Goal: Task Accomplishment & Management: Manage account settings

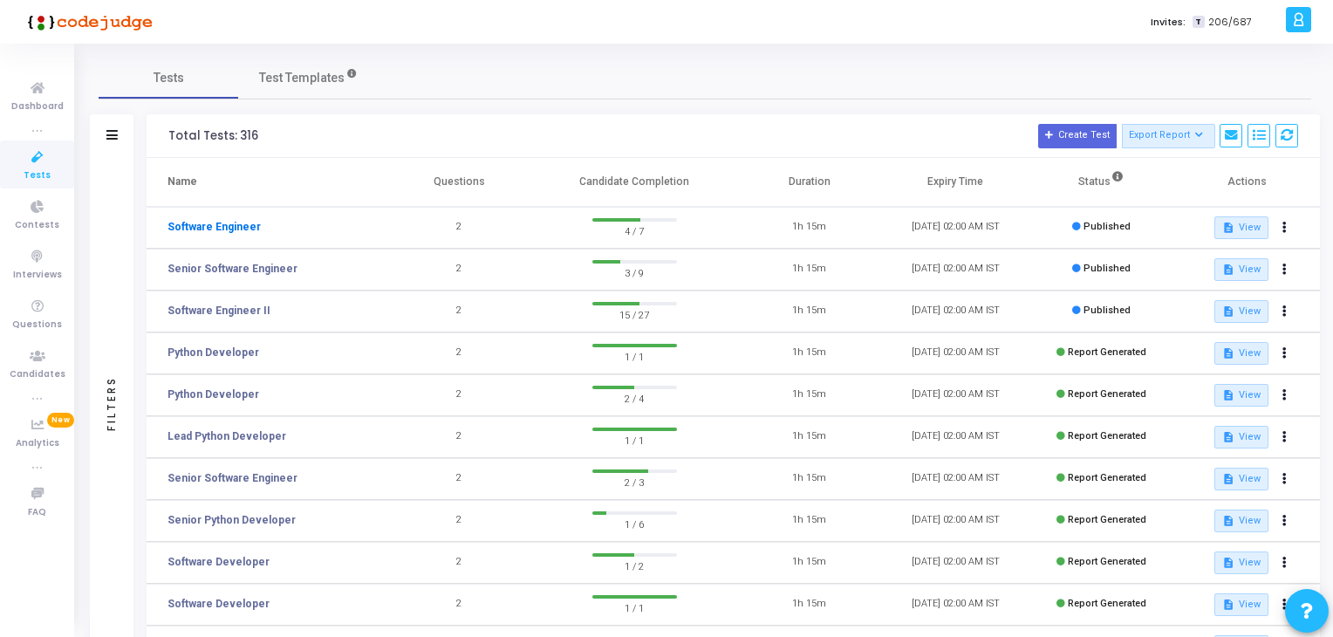
click at [223, 226] on link "Software Engineer" at bounding box center [213, 227] width 93 height 16
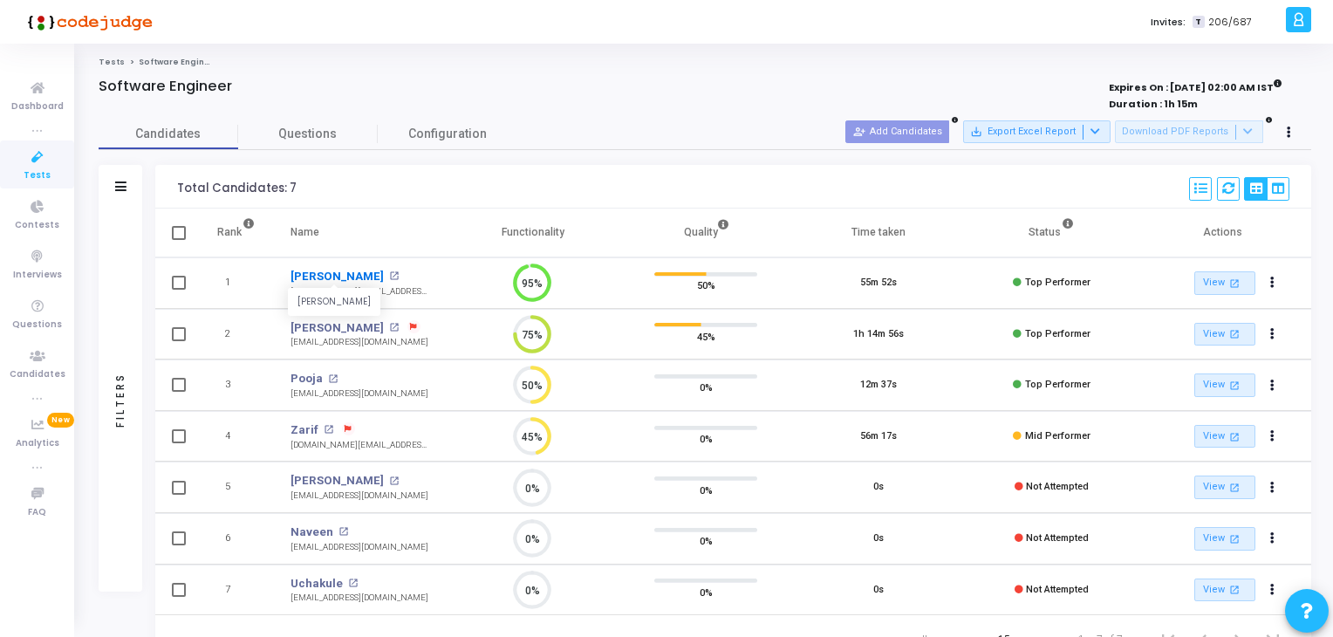
drag, startPoint x: 280, startPoint y: 277, endPoint x: 366, endPoint y: 279, distance: 86.4
click at [366, 279] on td "[PERSON_NAME] [PERSON_NAME] open_in_new [PERSON_NAME][EMAIL_ADDRESS][DOMAIN_NAM…" at bounding box center [360, 282] width 174 height 51
click at [296, 325] on link "[PERSON_NAME]" at bounding box center [336, 327] width 93 height 17
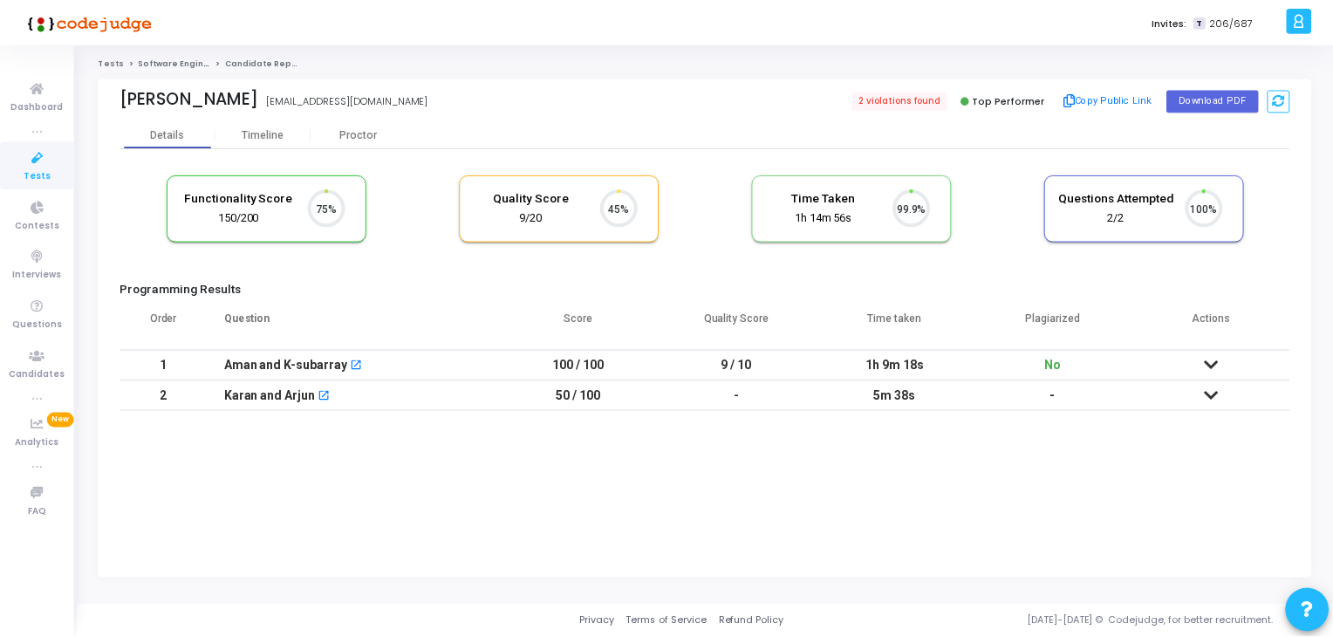
scroll to position [36, 44]
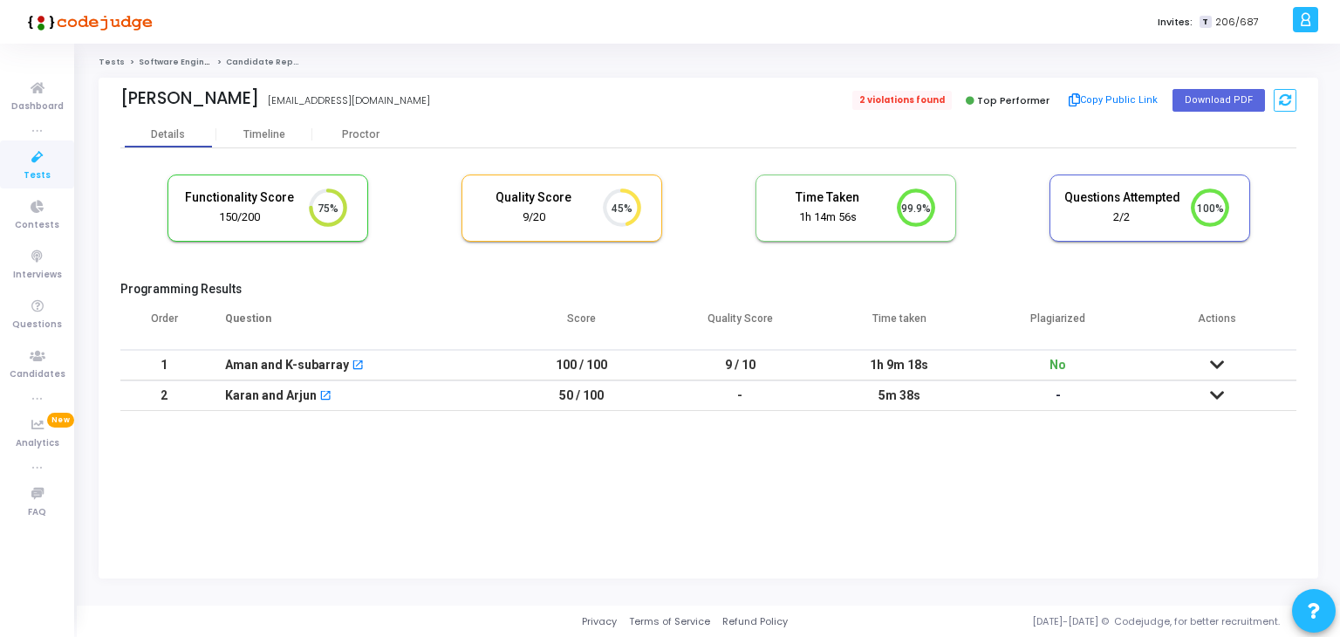
click at [878, 101] on span "2 violations found" at bounding box center [901, 100] width 99 height 19
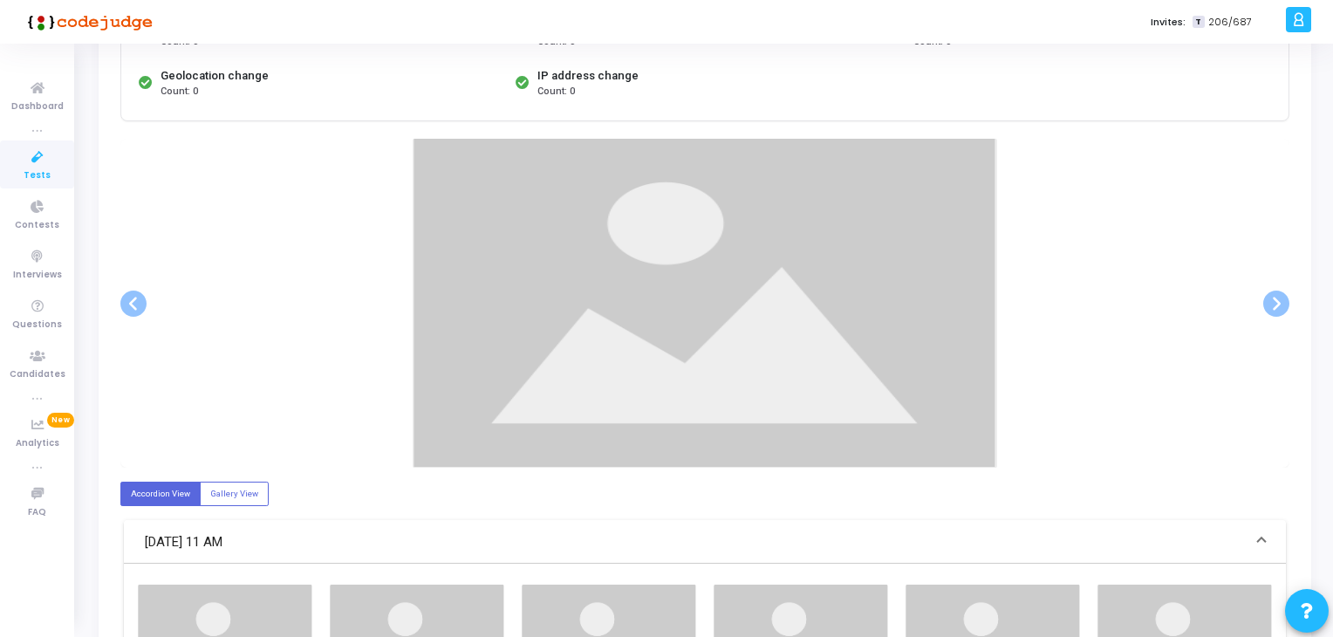
scroll to position [262, 0]
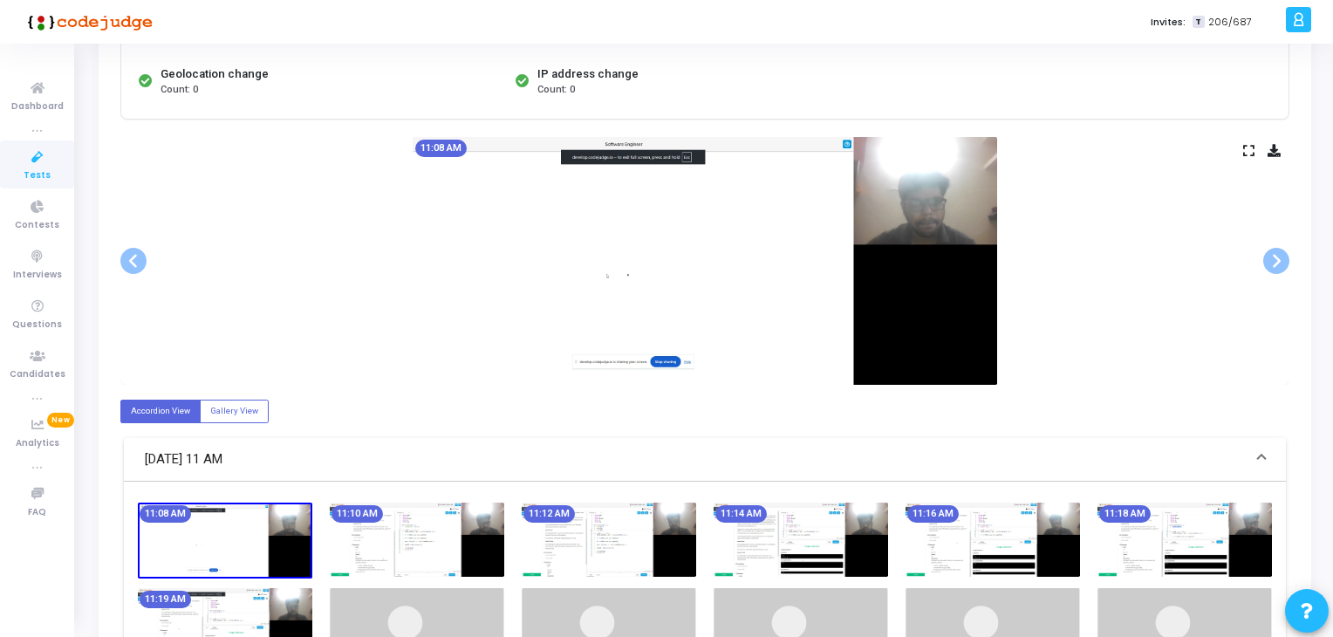
click at [810, 557] on img at bounding box center [801, 539] width 174 height 74
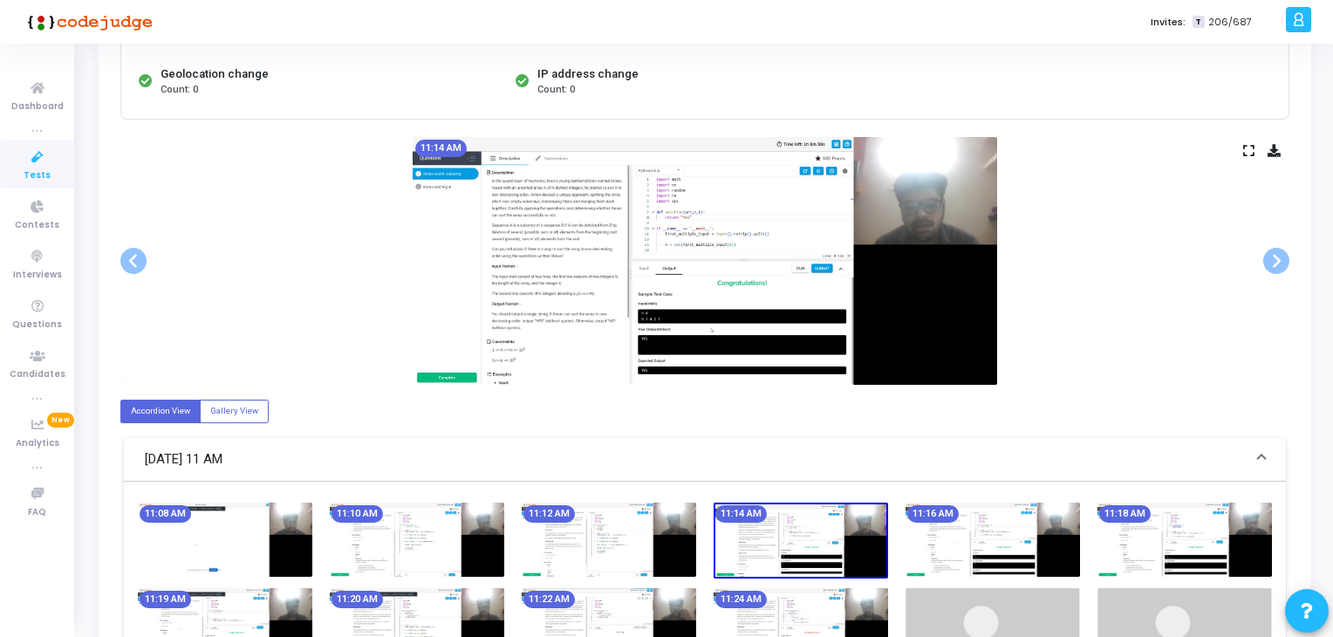
click at [981, 525] on img at bounding box center [992, 539] width 174 height 74
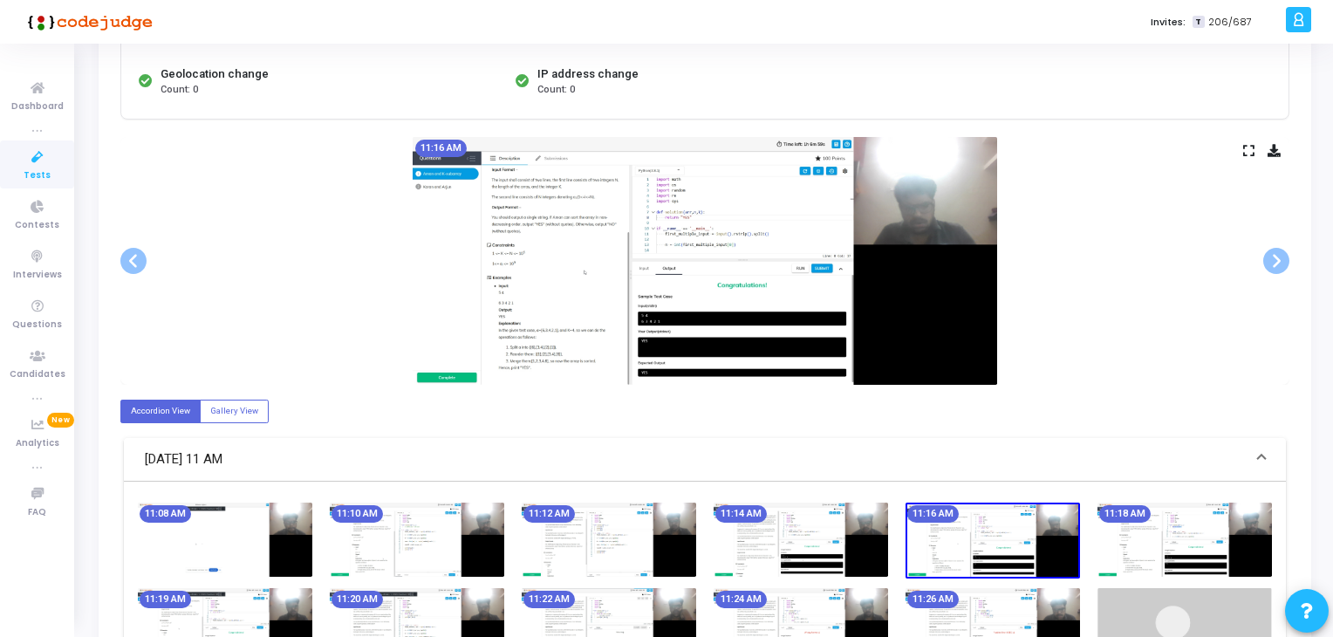
click at [1134, 531] on img at bounding box center [1184, 539] width 174 height 74
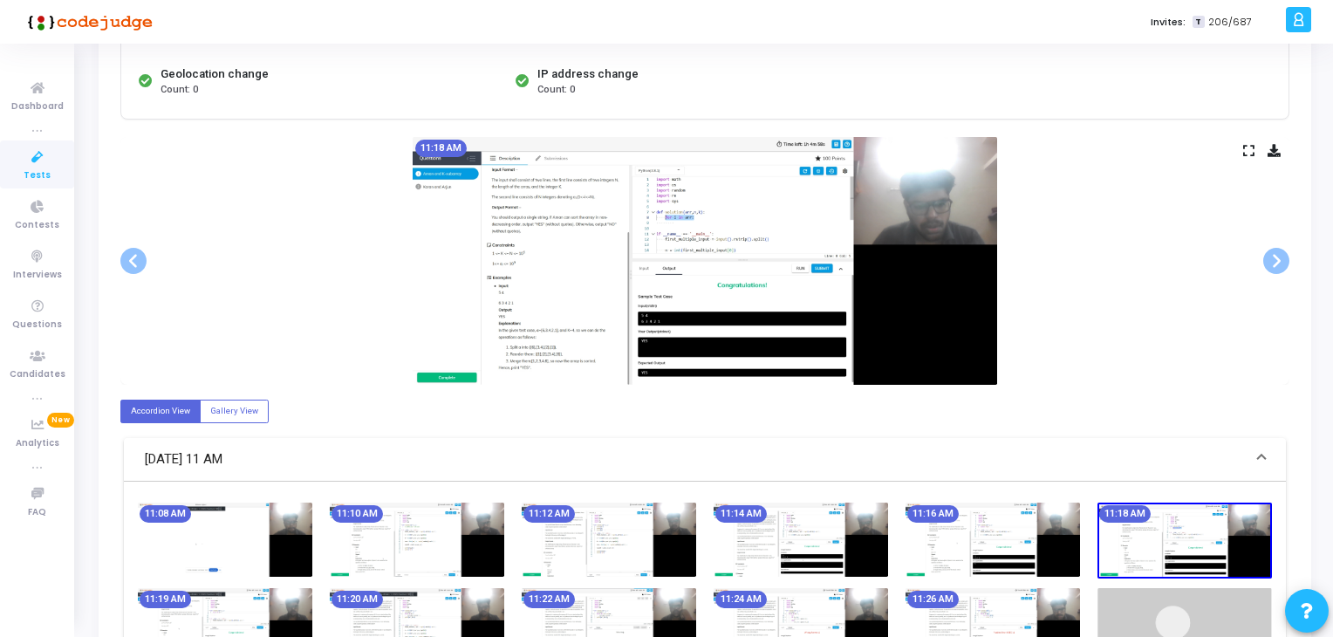
drag, startPoint x: 913, startPoint y: 536, endPoint x: 814, endPoint y: 541, distance: 99.5
click at [912, 538] on img at bounding box center [992, 539] width 174 height 74
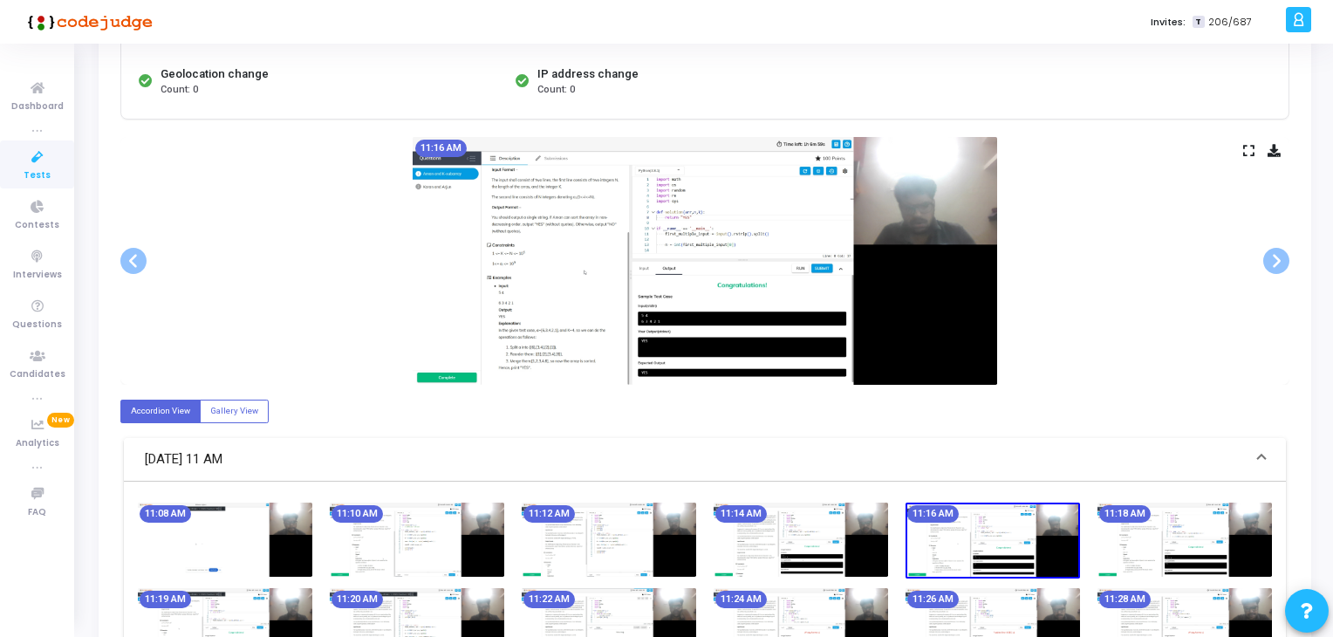
click at [728, 541] on img at bounding box center [801, 539] width 174 height 74
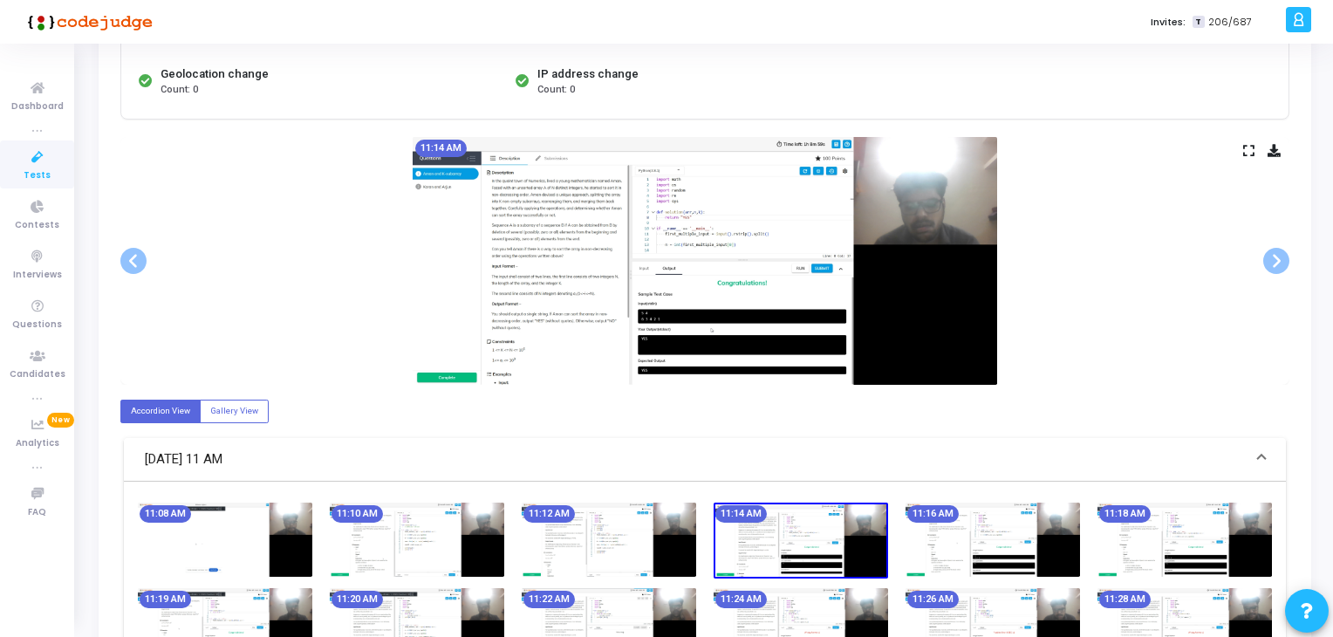
click at [576, 546] on img at bounding box center [609, 539] width 174 height 74
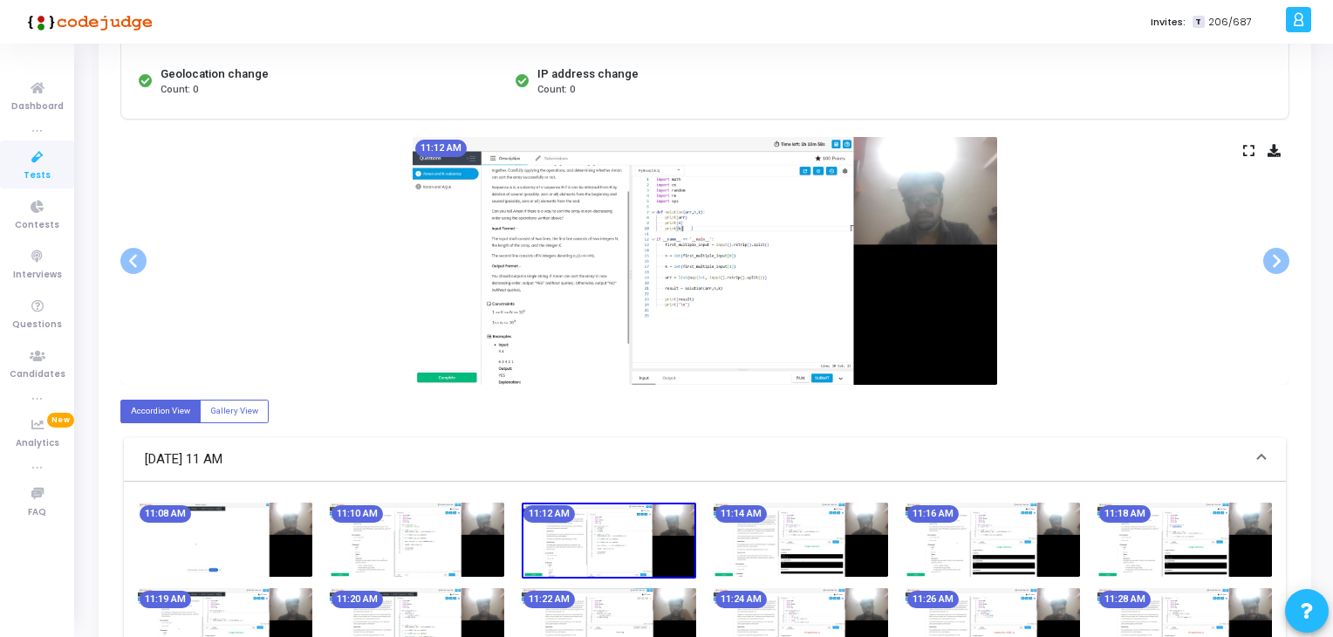
click at [414, 549] on img at bounding box center [417, 539] width 174 height 74
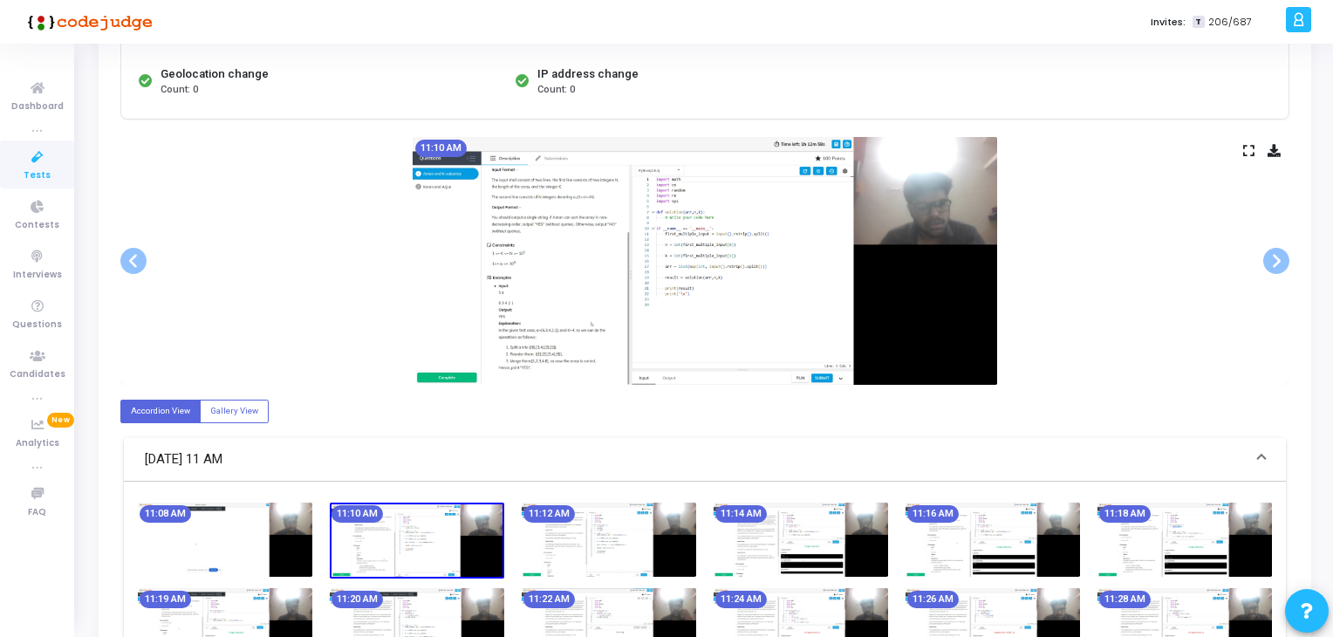
click at [318, 550] on div "11:08 AM" at bounding box center [225, 540] width 192 height 76
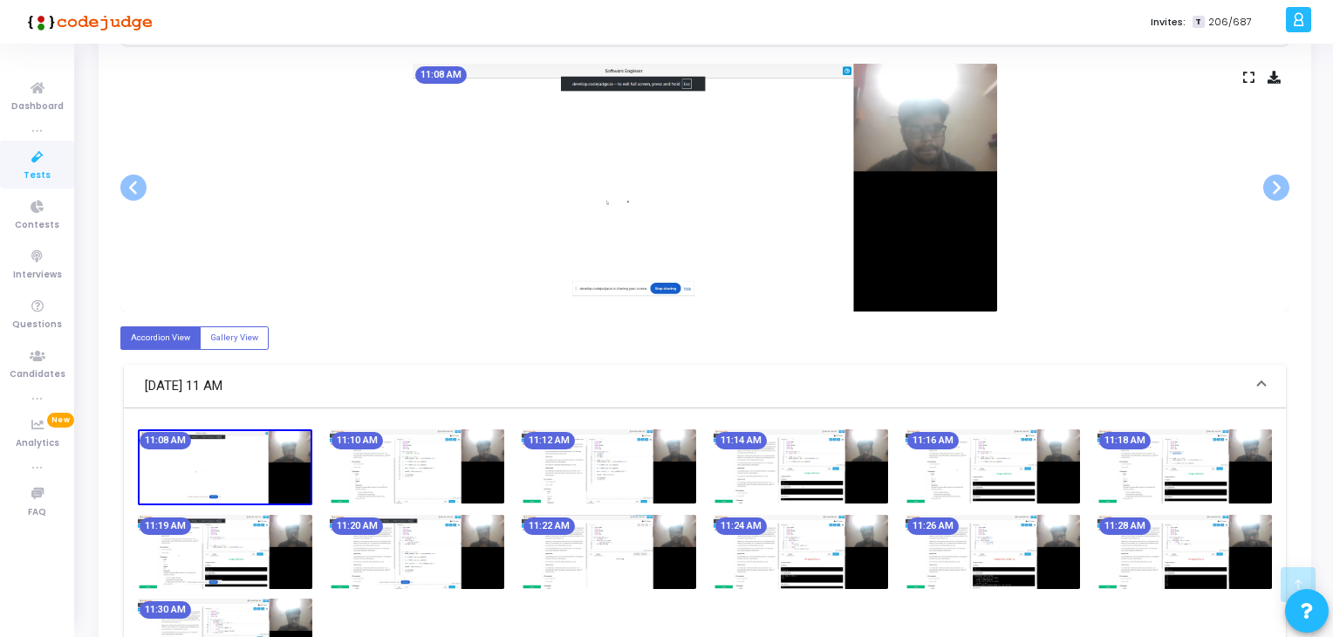
scroll to position [349, 0]
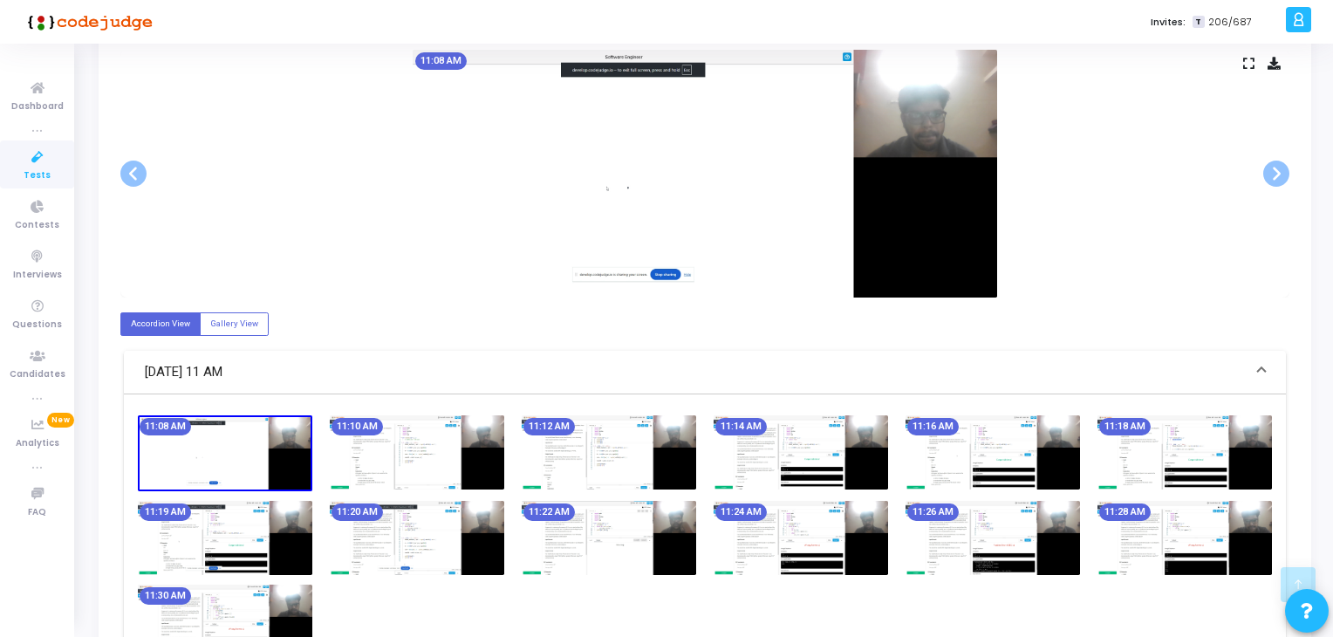
click at [691, 524] on img at bounding box center [609, 538] width 174 height 74
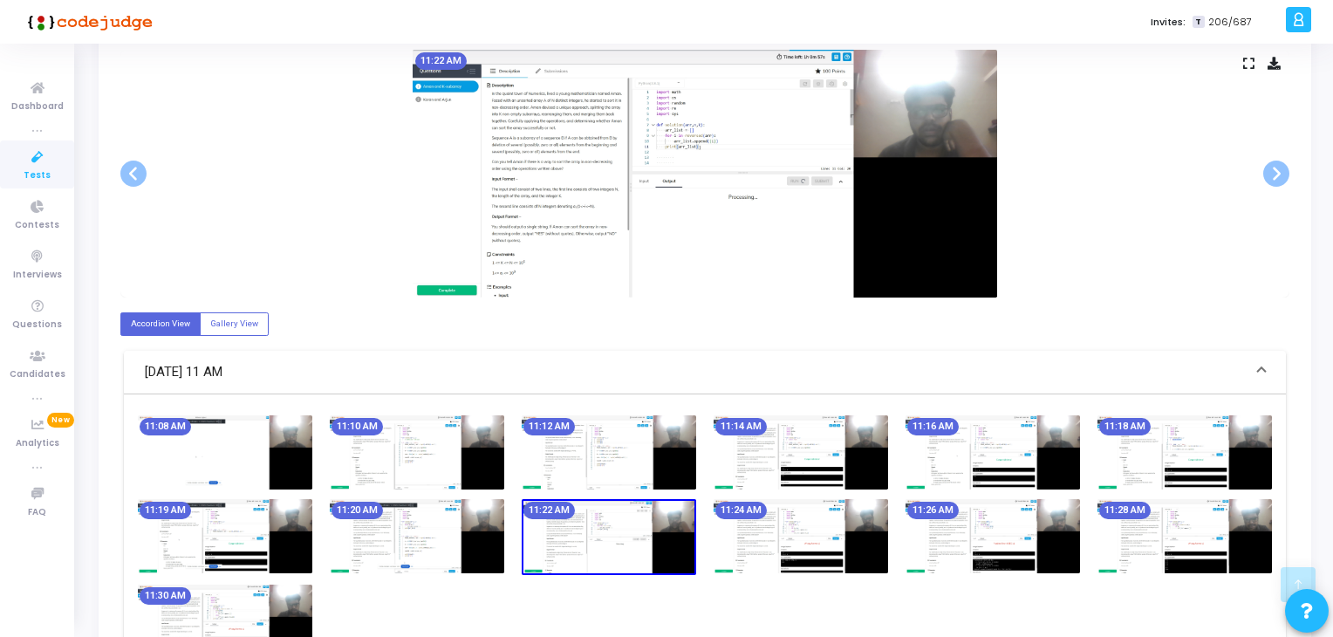
click at [909, 524] on img at bounding box center [992, 536] width 174 height 74
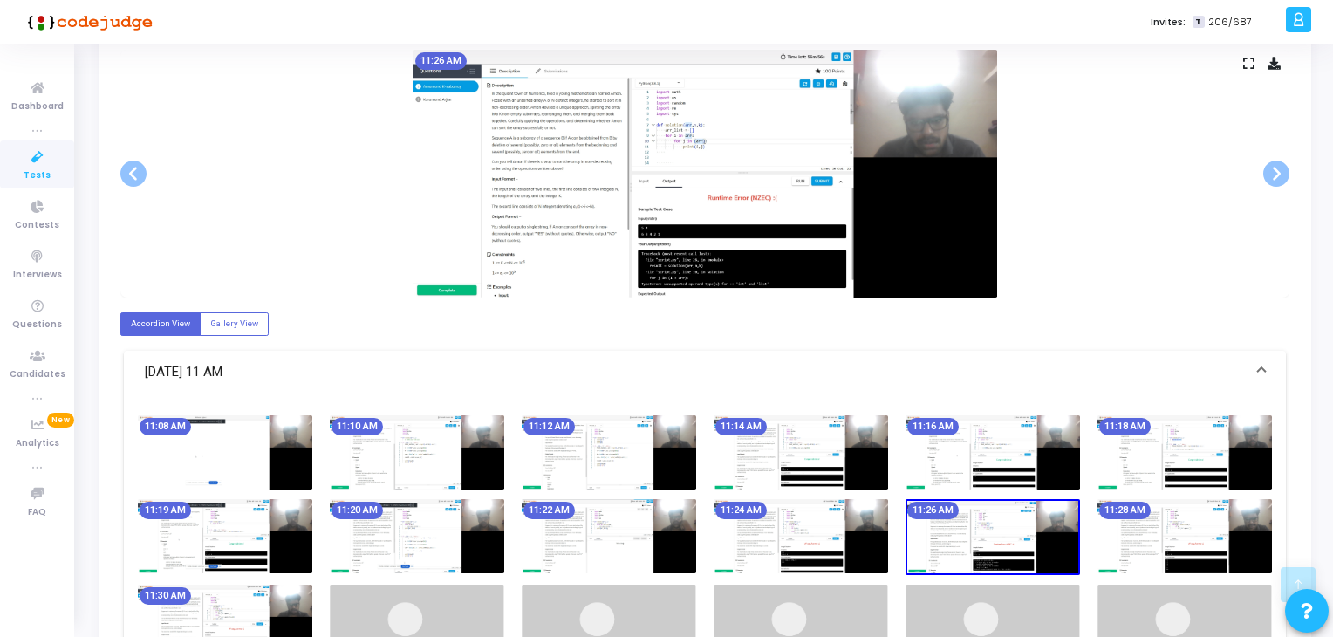
click at [1067, 524] on img at bounding box center [992, 537] width 174 height 76
click at [1172, 524] on img at bounding box center [1184, 536] width 174 height 74
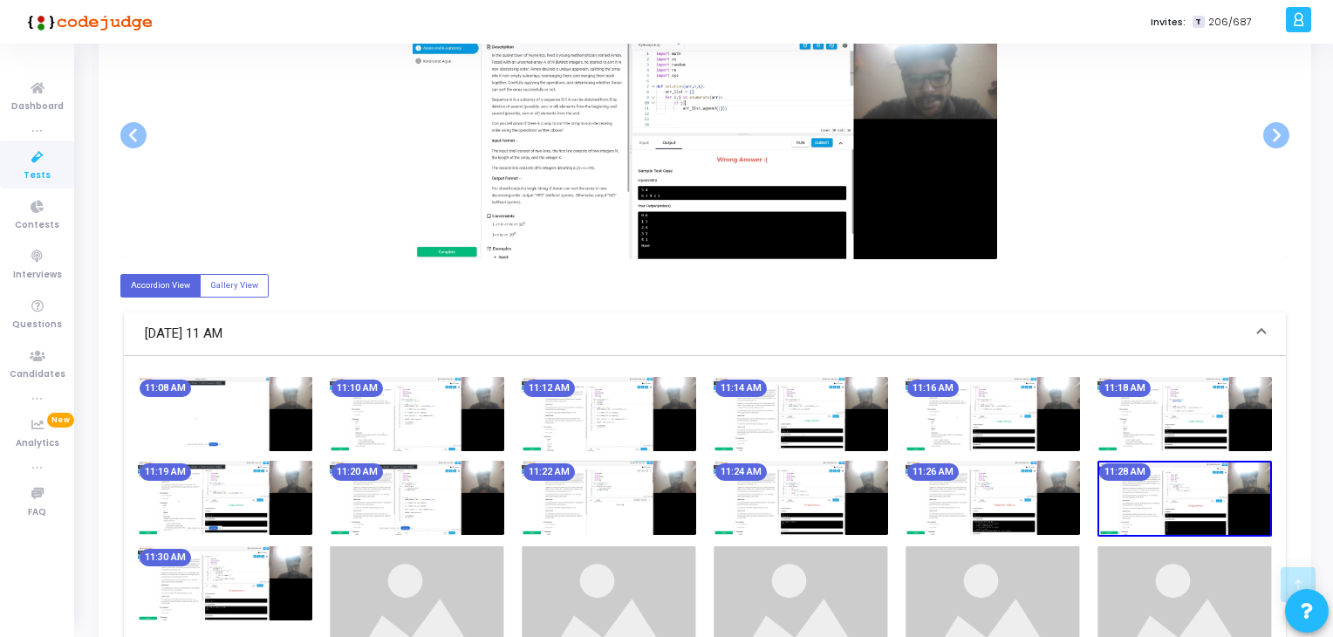
scroll to position [436, 0]
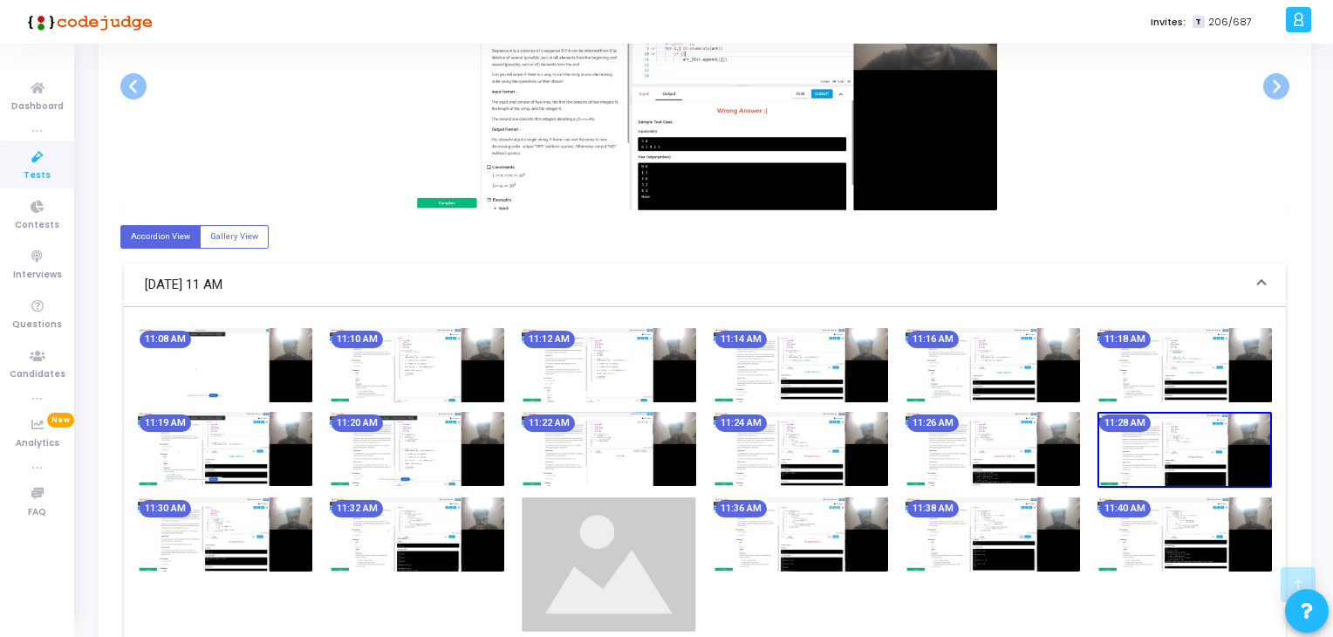
click at [912, 538] on img at bounding box center [992, 534] width 174 height 74
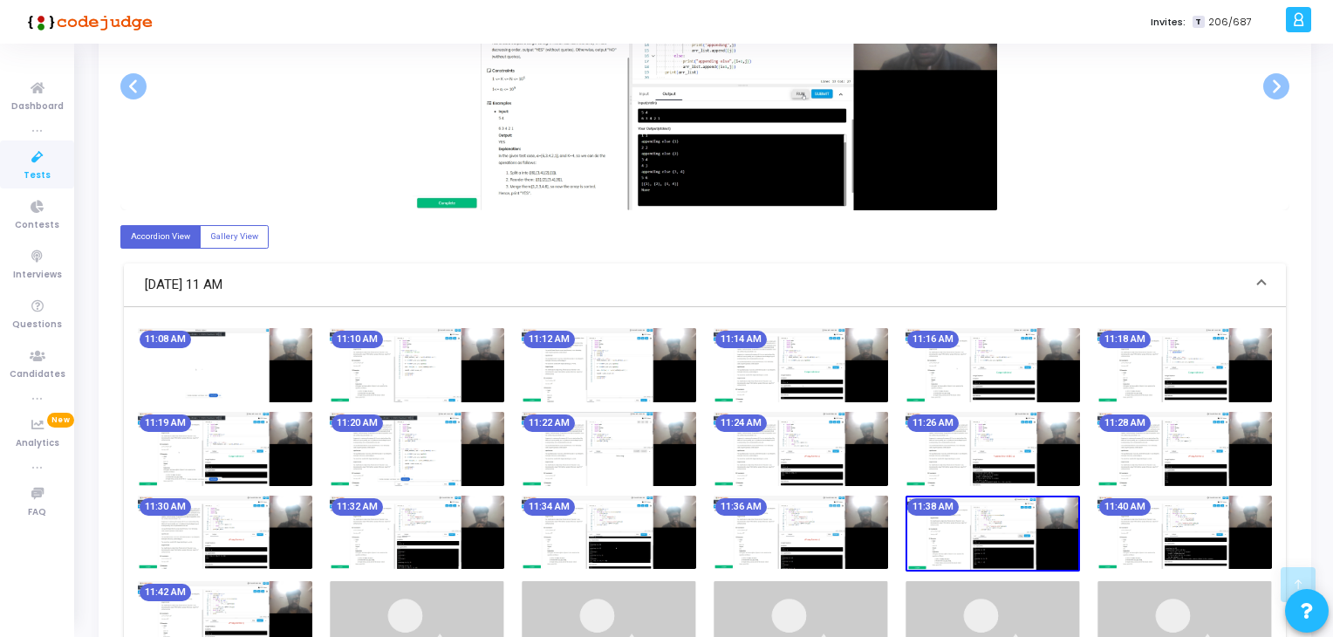
drag, startPoint x: 1085, startPoint y: 531, endPoint x: 1124, endPoint y: 523, distance: 39.2
click at [1087, 531] on div "11:38 AM" at bounding box center [993, 533] width 192 height 76
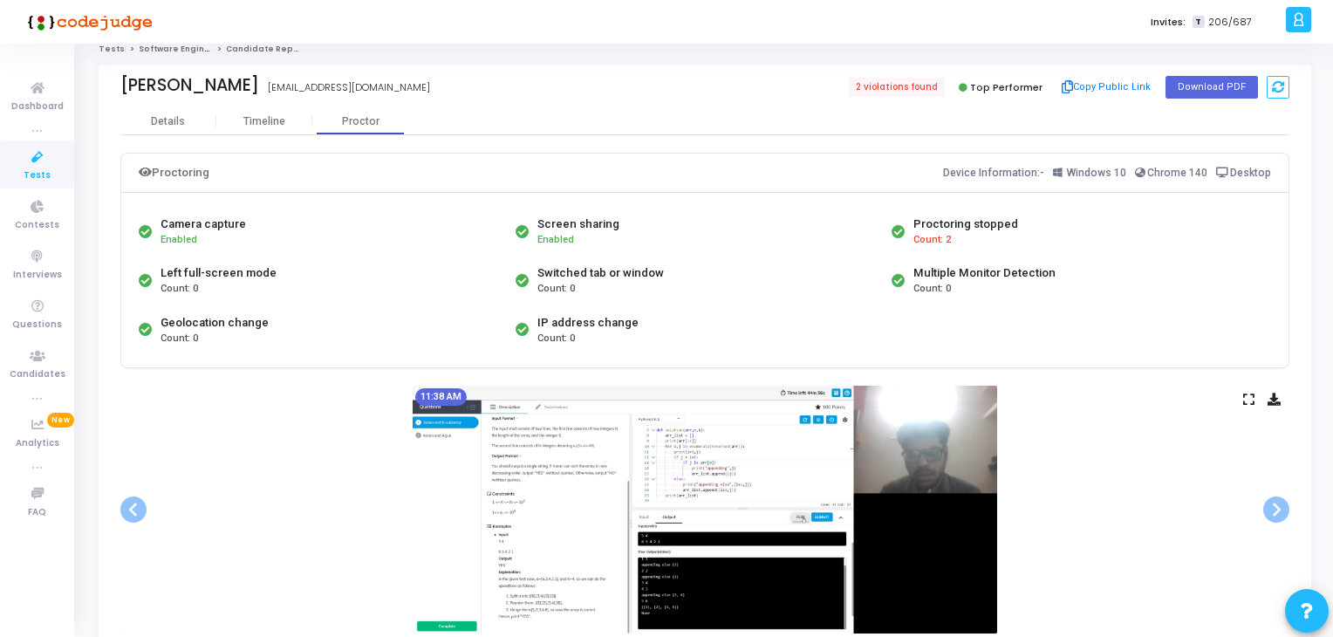
scroll to position [0, 0]
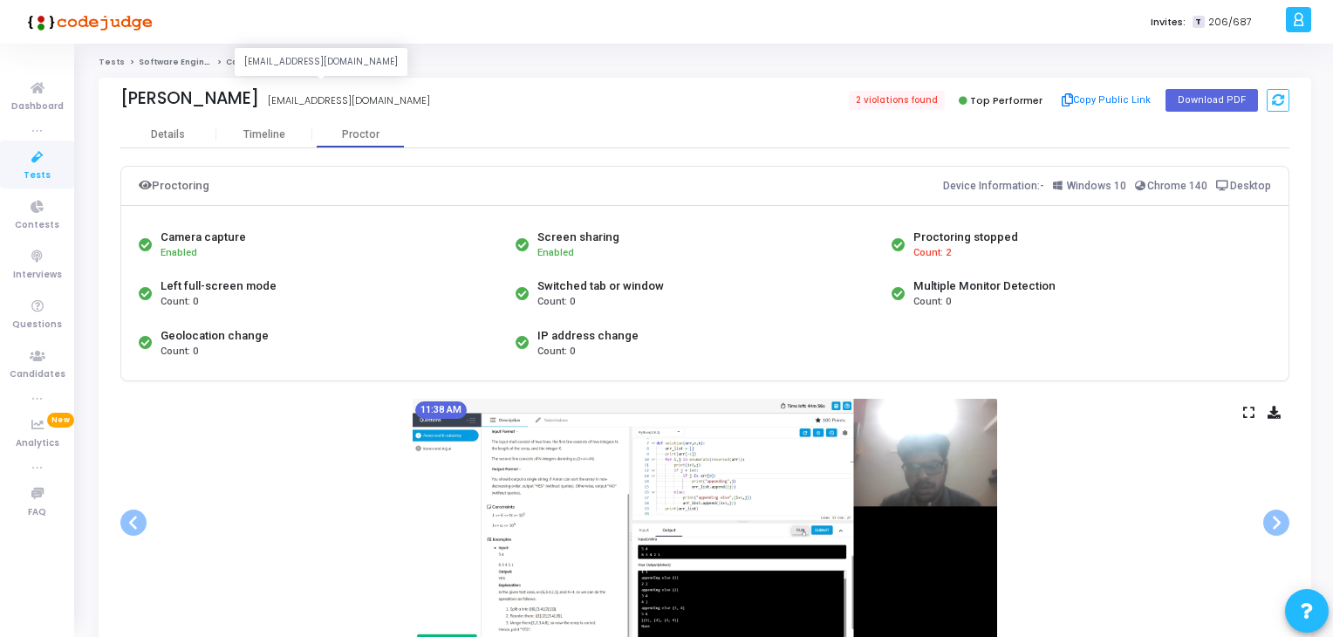
click at [268, 99] on div "[EMAIL_ADDRESS][DOMAIN_NAME]" at bounding box center [349, 100] width 162 height 15
copy div "[EMAIL_ADDRESS][DOMAIN_NAME] [EMAIL_ADDRESS][DOMAIN_NAME]"
click at [34, 165] on icon at bounding box center [37, 158] width 37 height 22
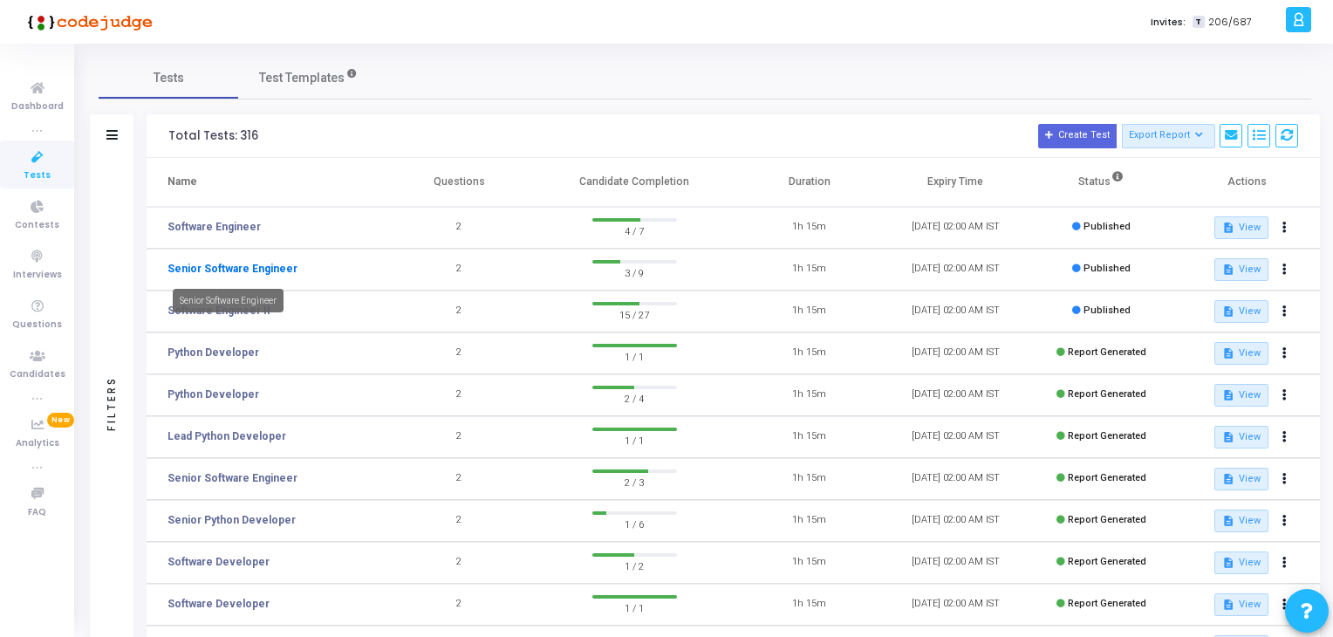
click at [274, 270] on link "Senior Software Engineer" at bounding box center [232, 269] width 130 height 16
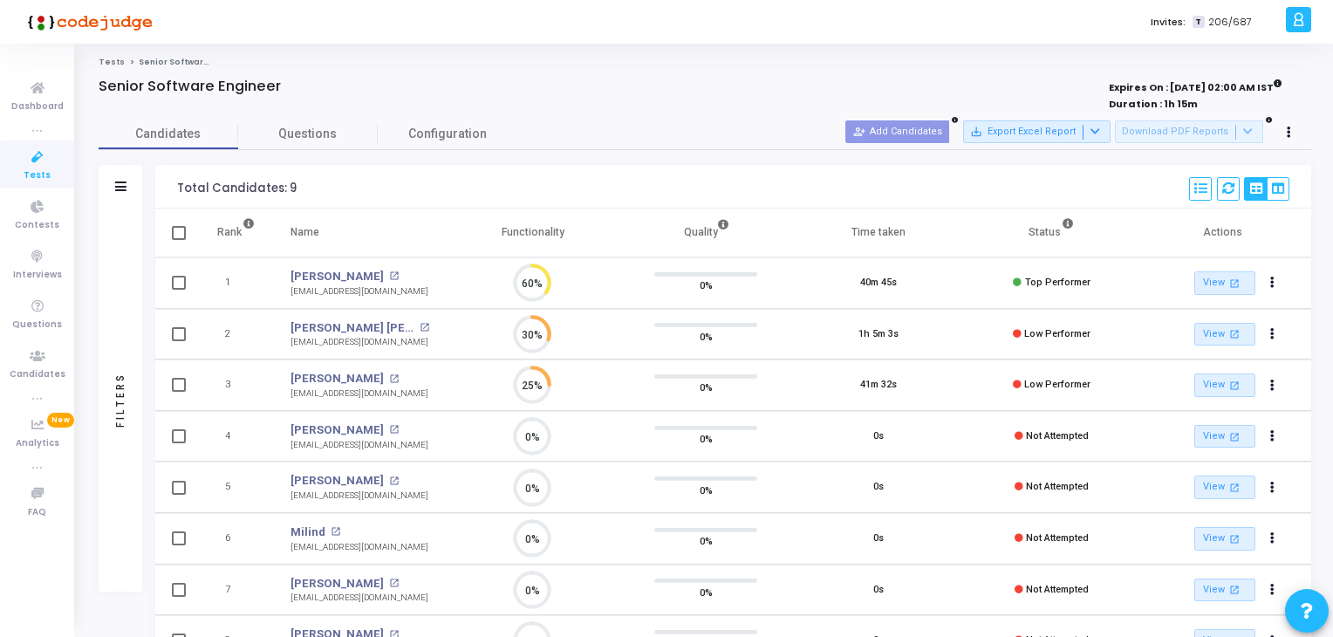
scroll to position [36, 44]
click at [30, 165] on icon at bounding box center [37, 158] width 37 height 22
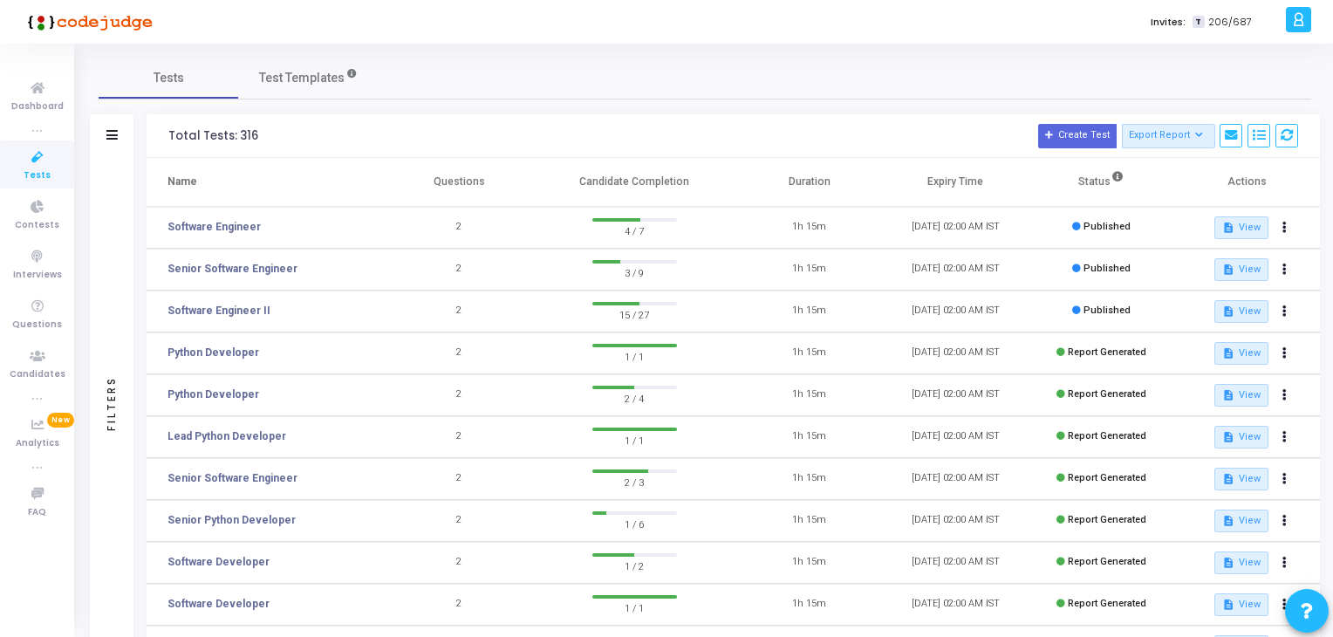
click at [260, 222] on td "Software Engineer" at bounding box center [267, 228] width 240 height 42
click at [227, 217] on td "Software Engineer" at bounding box center [267, 228] width 240 height 42
click at [223, 228] on link "Software Engineer" at bounding box center [213, 227] width 93 height 16
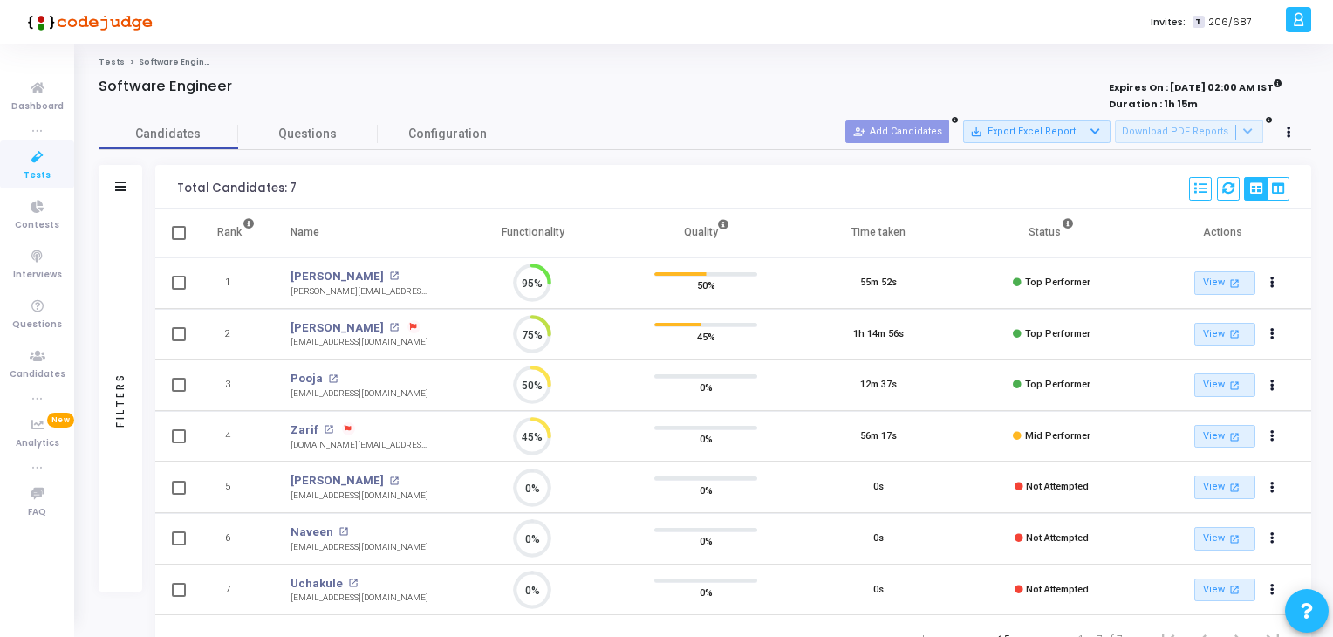
scroll to position [36, 44]
click at [2, 158] on link "Tests" at bounding box center [37, 164] width 74 height 48
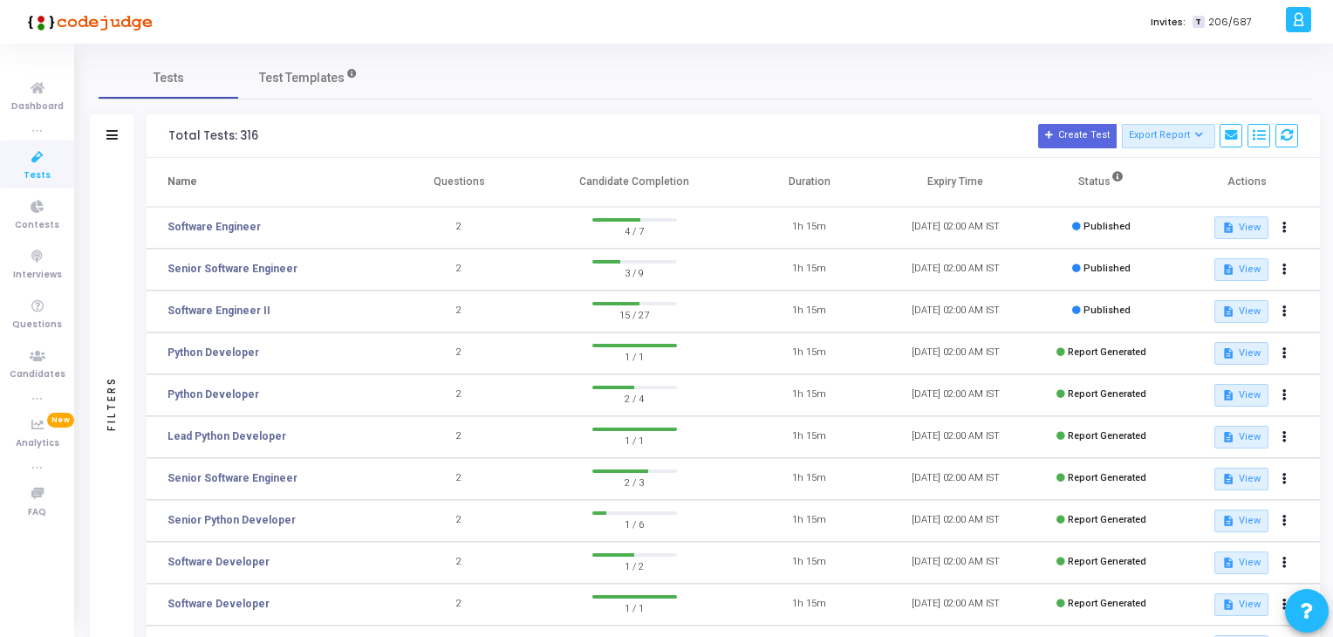
click at [1294, 19] on icon at bounding box center [1298, 20] width 13 height 20
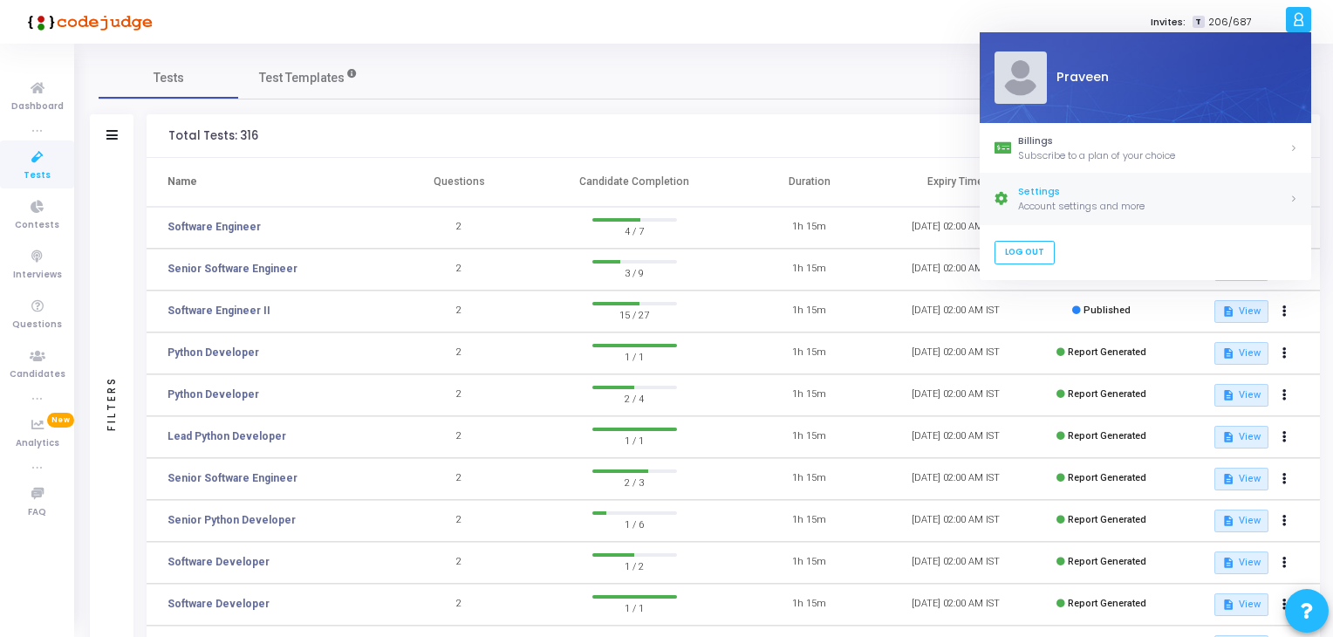
click at [1089, 205] on div "Account settings and more" at bounding box center [1153, 206] width 271 height 15
select select "91"
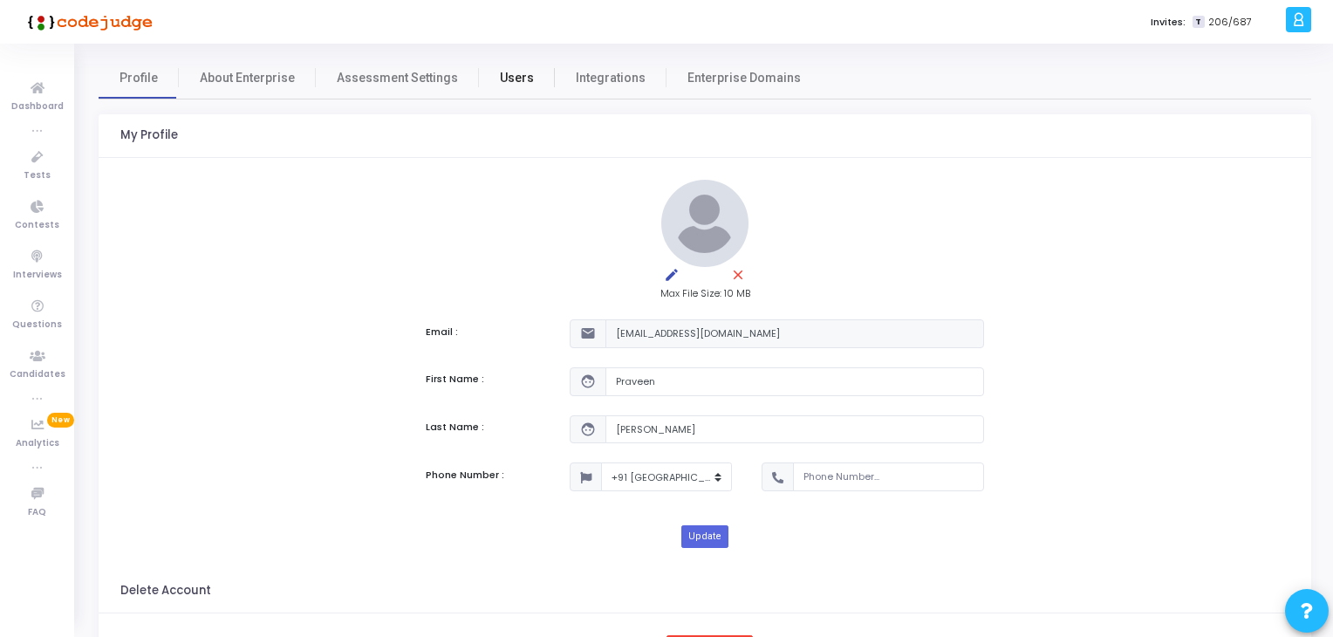
click at [526, 84] on link "Users" at bounding box center [517, 78] width 76 height 42
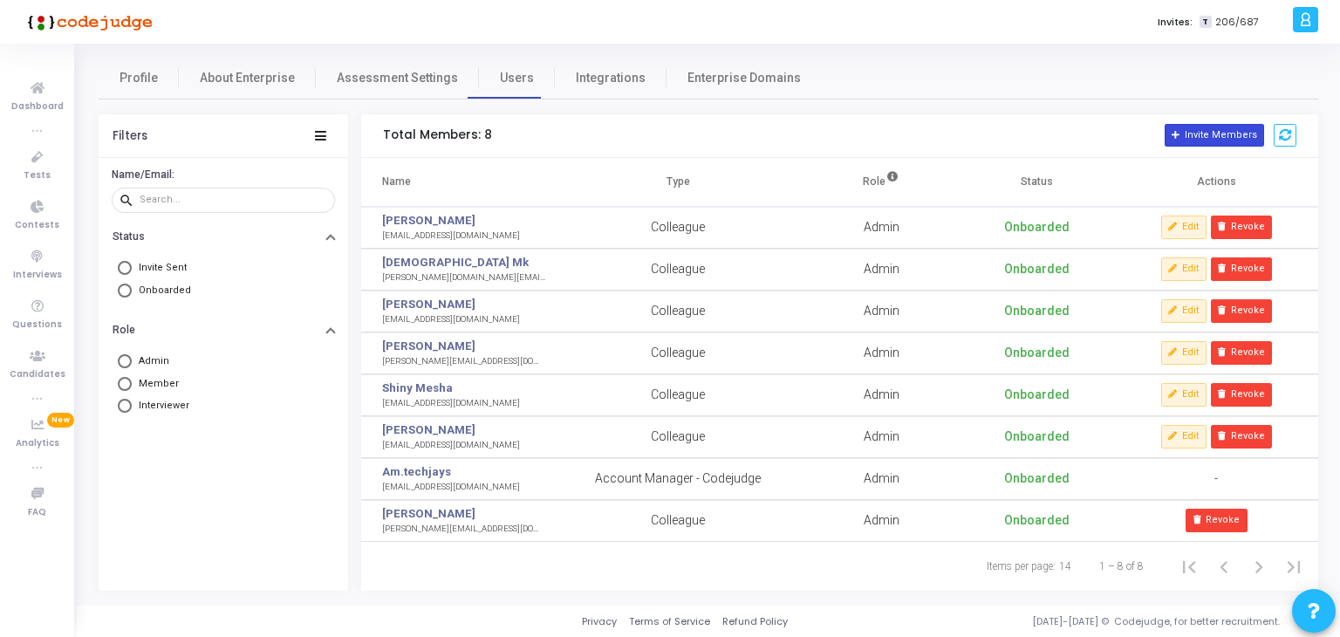
click at [1216, 137] on button "Invite Members" at bounding box center [1214, 135] width 99 height 23
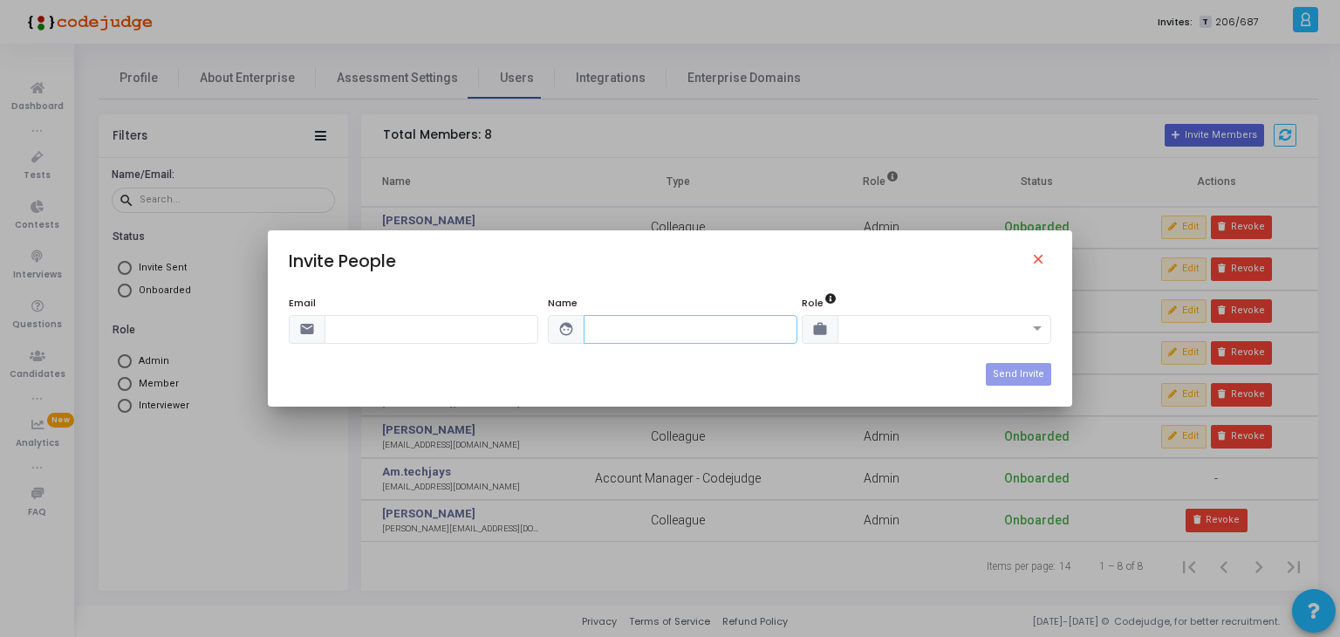
click at [663, 325] on input "text" at bounding box center [691, 329] width 214 height 29
type input "Nisha"
click at [876, 333] on input "text" at bounding box center [927, 327] width 160 height 15
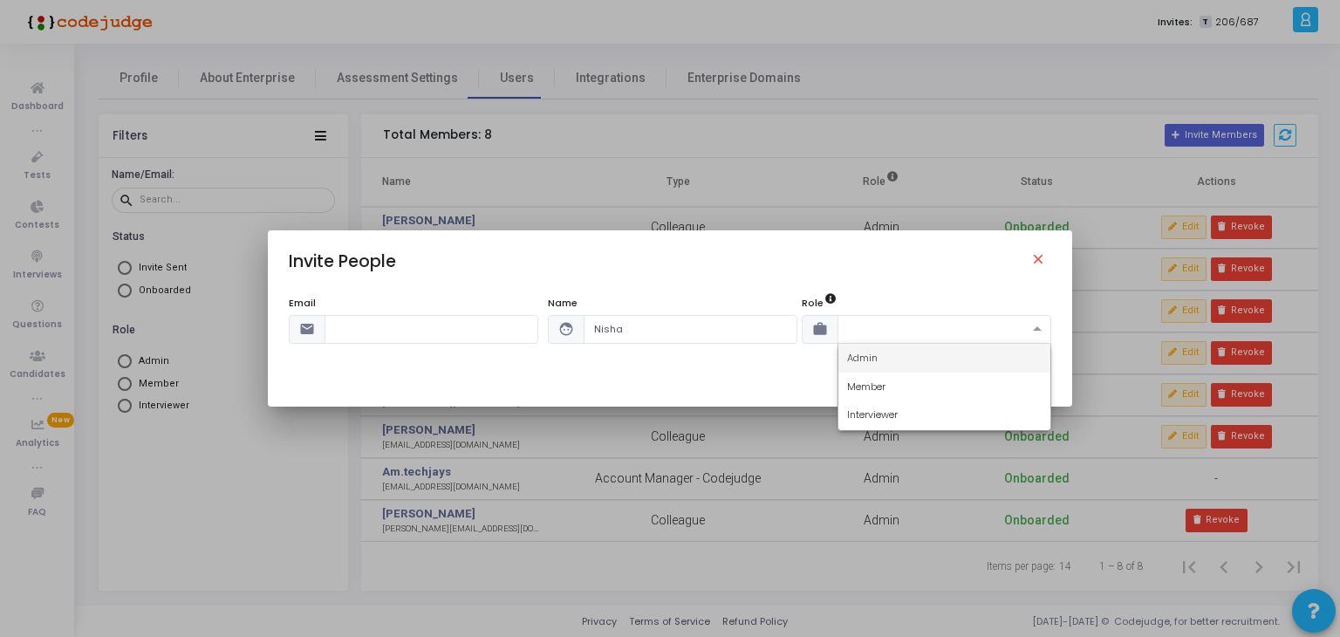
click at [895, 355] on div "Admin" at bounding box center [944, 358] width 212 height 29
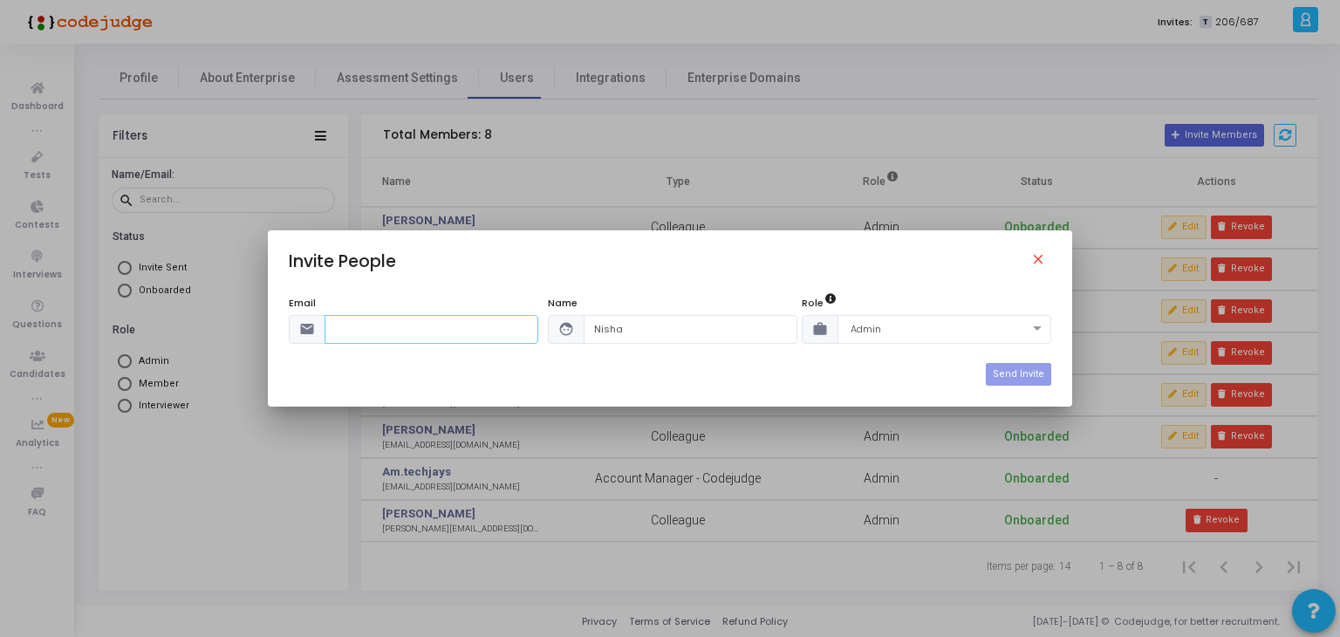
click at [422, 336] on input "text" at bounding box center [432, 329] width 214 height 29
click at [420, 332] on input "text" at bounding box center [432, 329] width 214 height 29
paste input "[EMAIL_ADDRESS][DOMAIN_NAME]"
type input "[EMAIL_ADDRESS][DOMAIN_NAME]"
click at [1037, 379] on button "Send Invite" at bounding box center [1018, 374] width 65 height 23
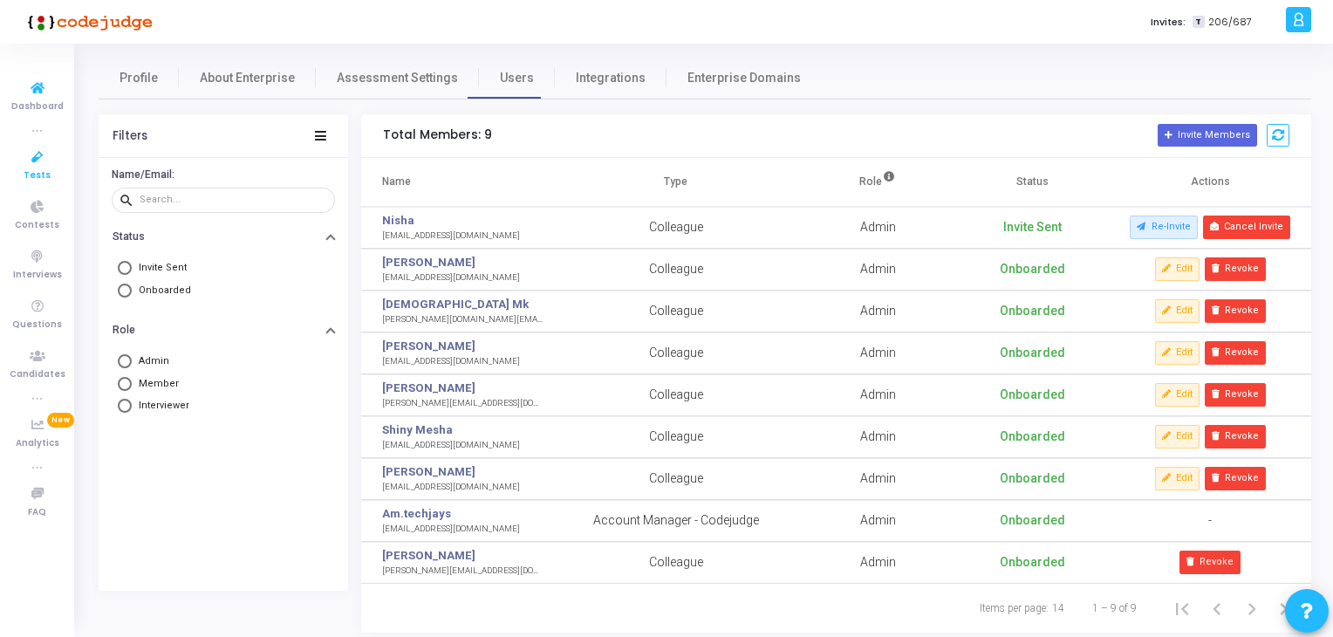
click at [44, 148] on icon at bounding box center [37, 158] width 37 height 22
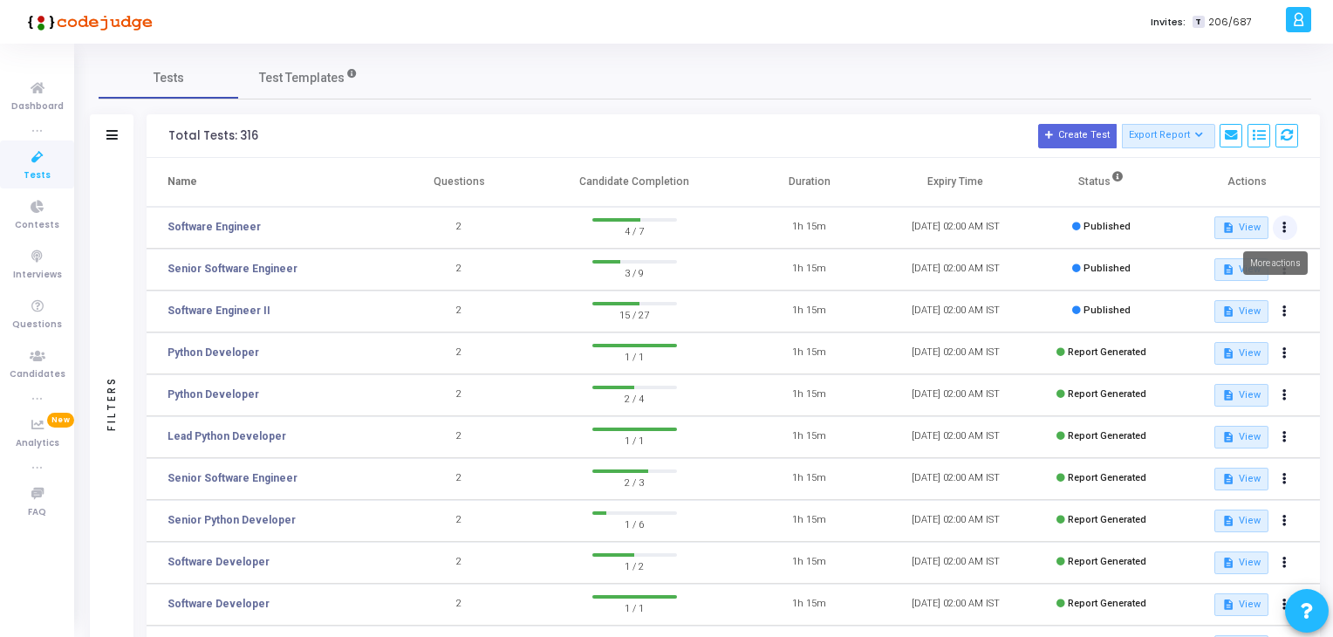
click at [1287, 224] on button at bounding box center [1285, 227] width 24 height 24
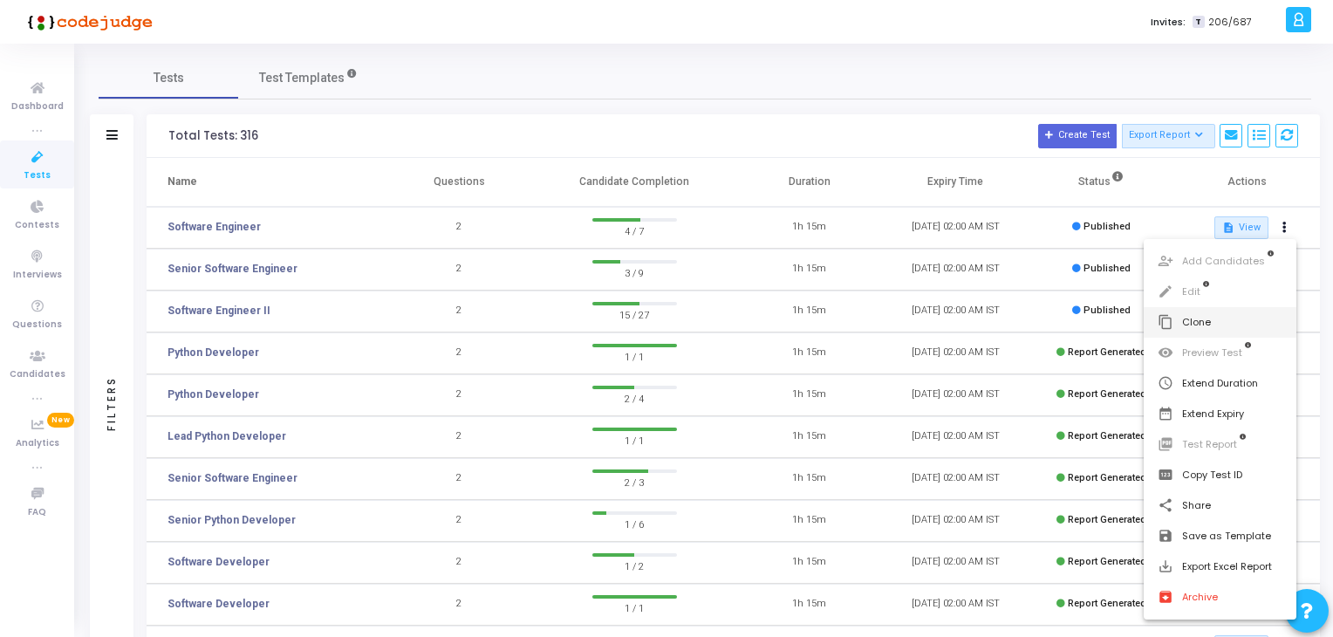
click at [1222, 318] on button "content_copy Clone" at bounding box center [1220, 322] width 153 height 31
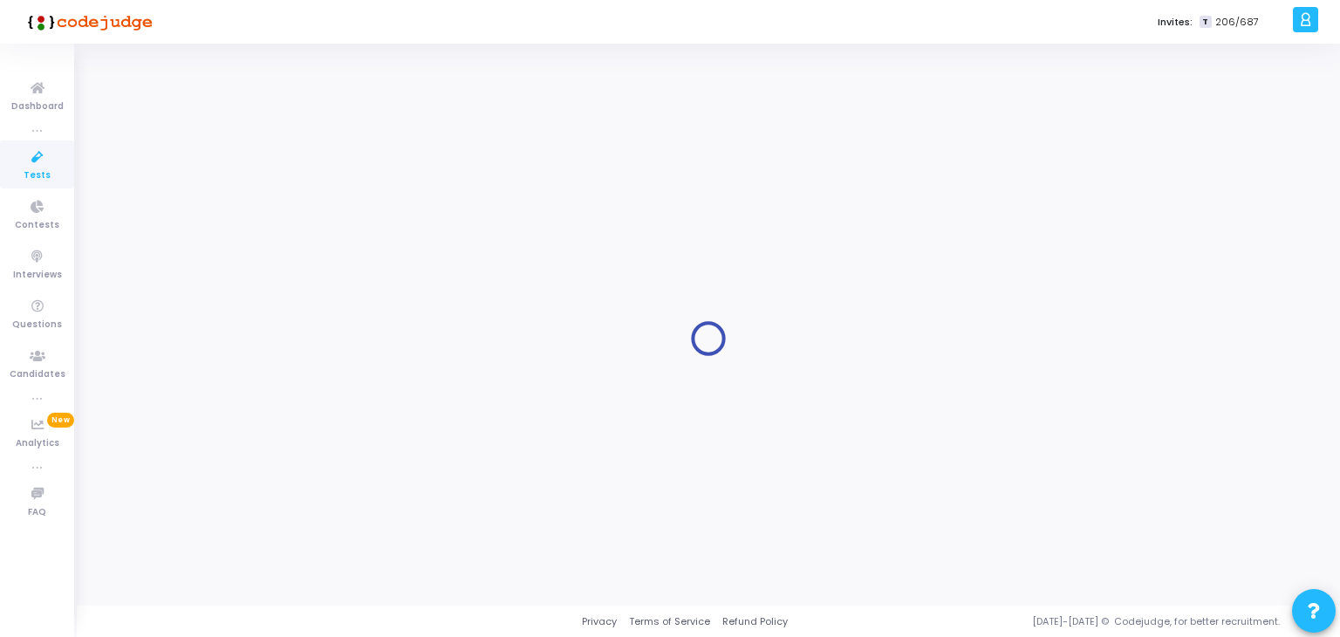
type input "Software Engineer"
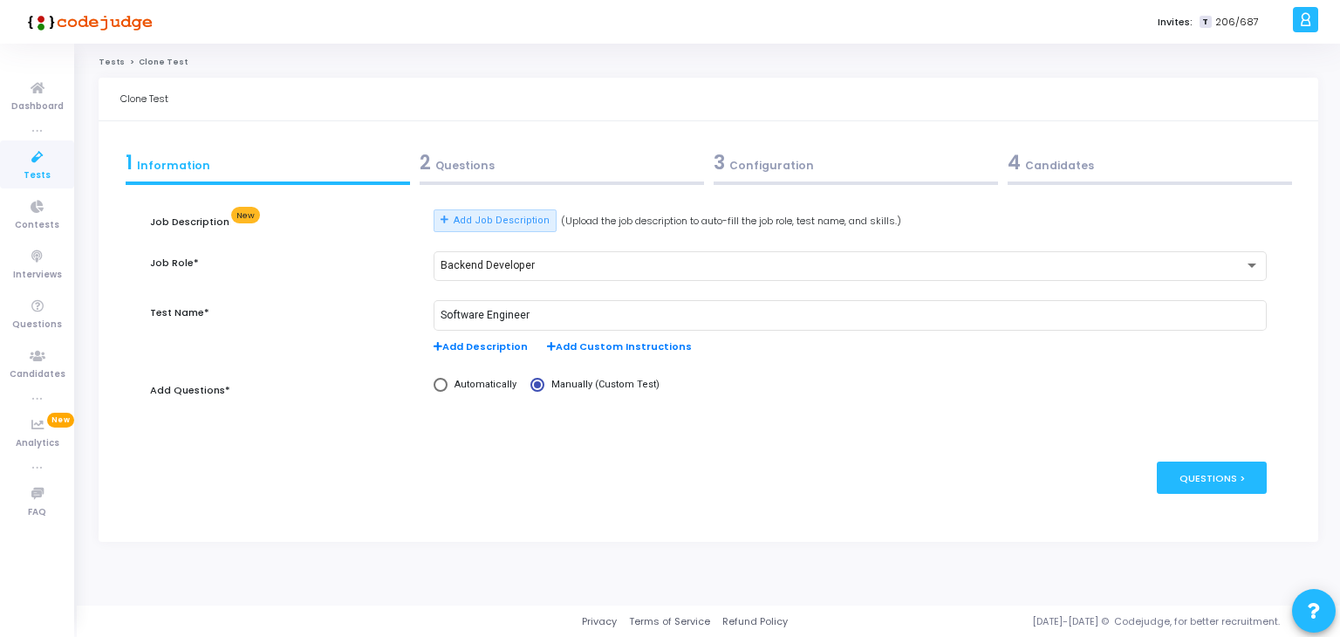
click at [543, 166] on div "2 Questions" at bounding box center [562, 162] width 284 height 29
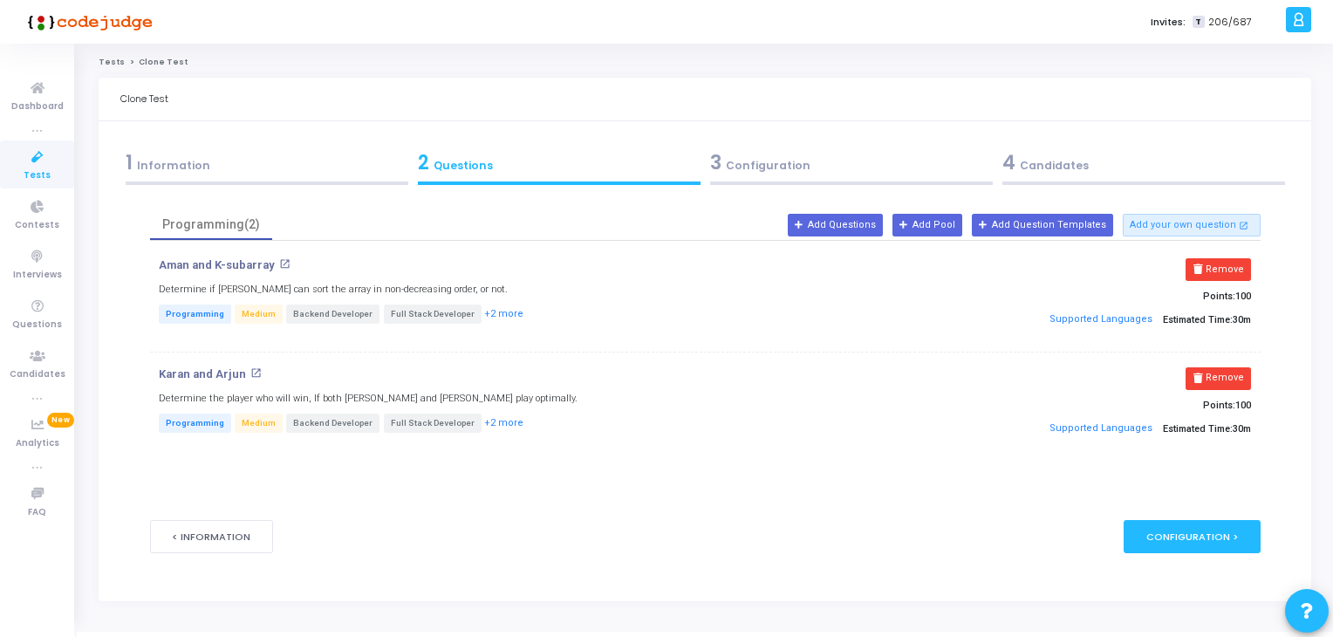
click at [910, 152] on div "3 Configuration" at bounding box center [851, 162] width 283 height 29
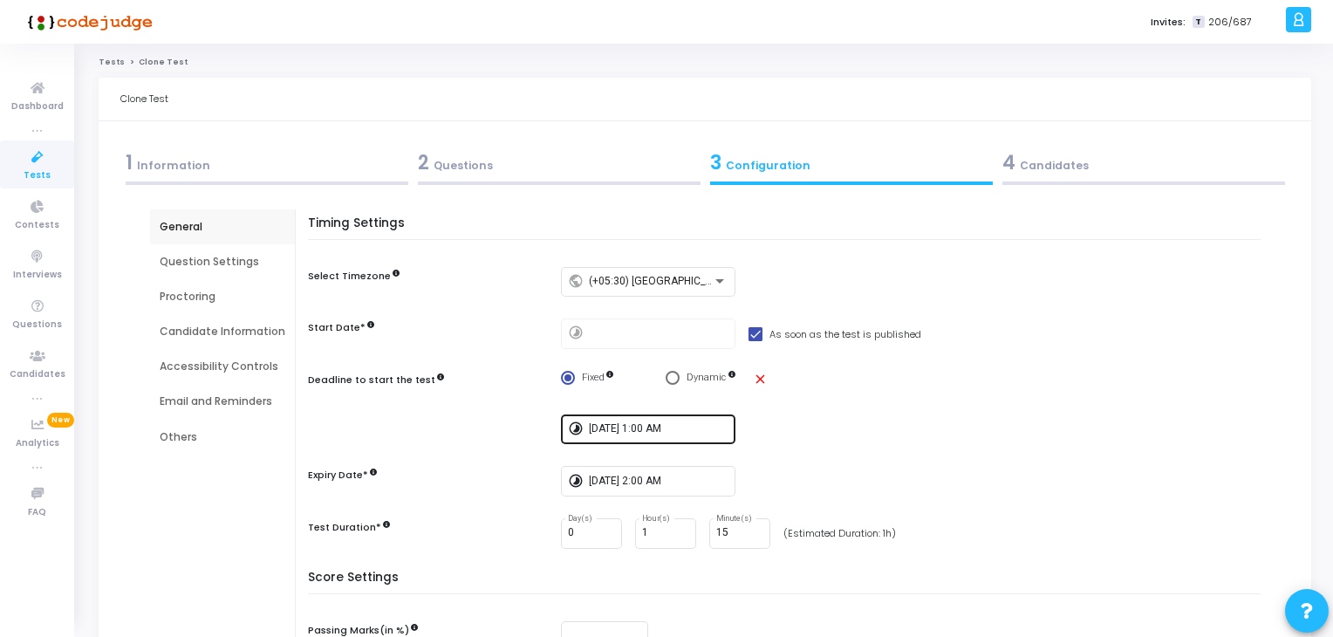
click at [606, 435] on div "[DATE] 1:00 AM" at bounding box center [659, 428] width 140 height 32
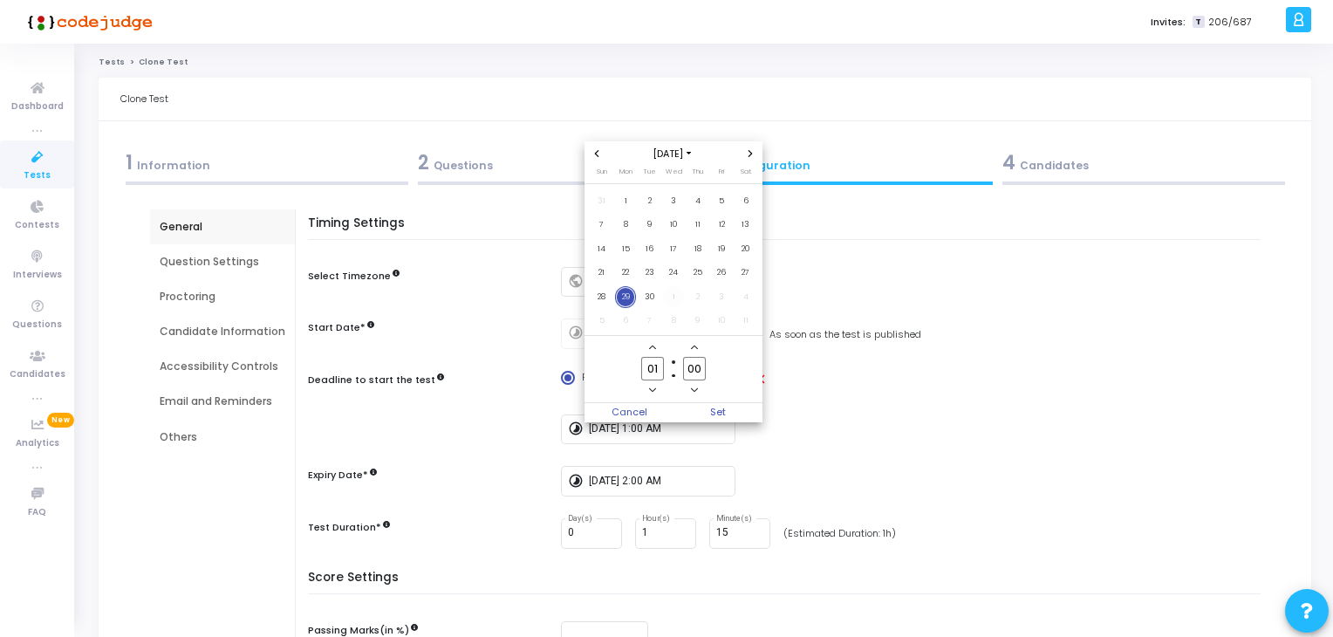
click at [672, 300] on span "1" at bounding box center [674, 297] width 22 height 22
click at [715, 413] on span "Set" at bounding box center [717, 412] width 89 height 19
type input "[DATE] 1:00 AM"
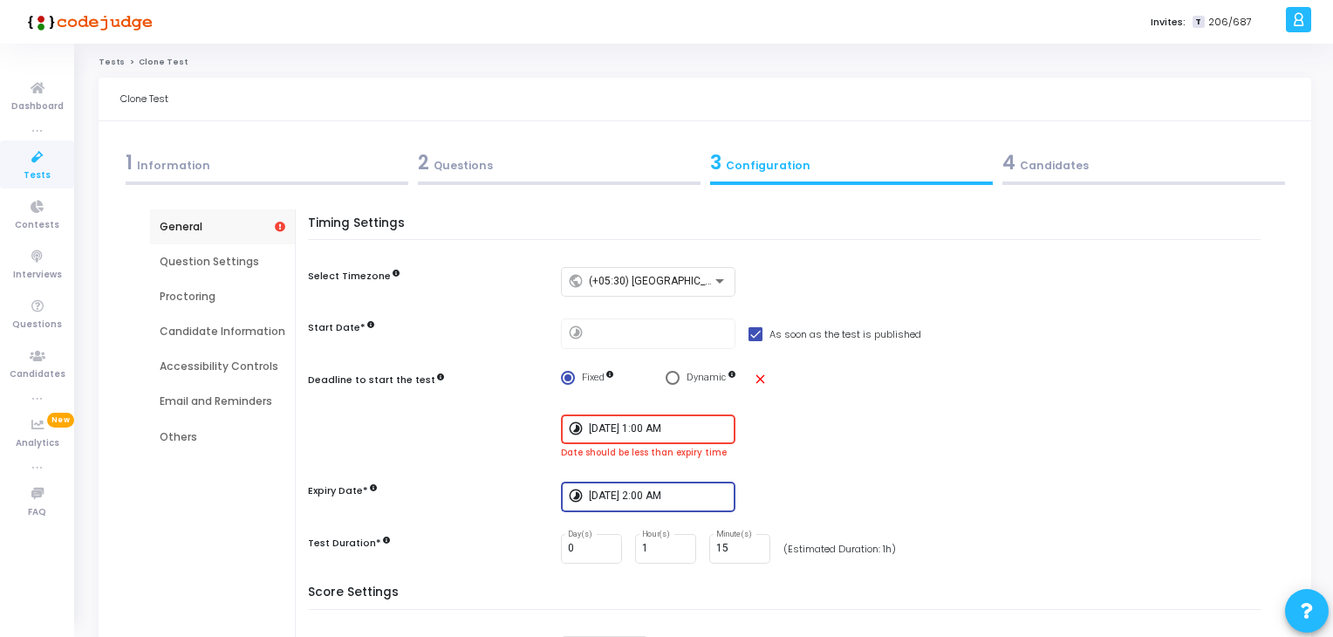
click at [689, 496] on input "[DATE] 2:00 AM" at bounding box center [659, 496] width 140 height 12
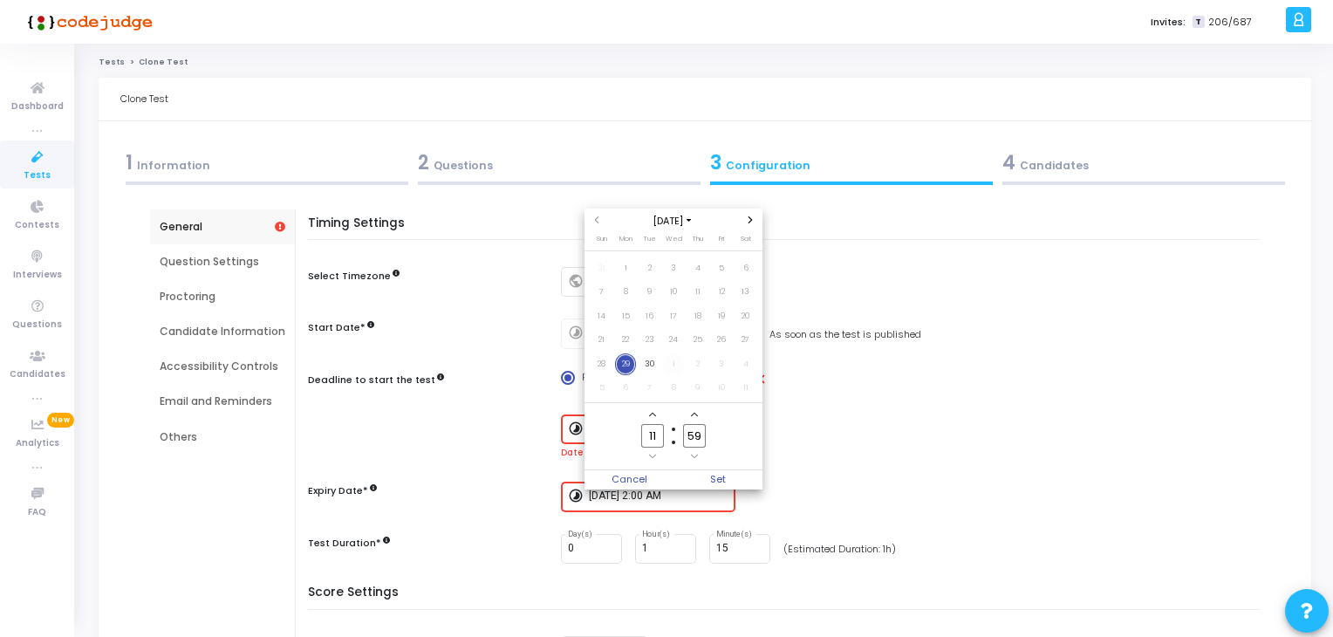
click at [676, 360] on span "1" at bounding box center [674, 364] width 22 height 22
click at [655, 432] on input "11" at bounding box center [652, 436] width 23 height 24
type input "02"
click at [694, 437] on input "59" at bounding box center [694, 436] width 23 height 24
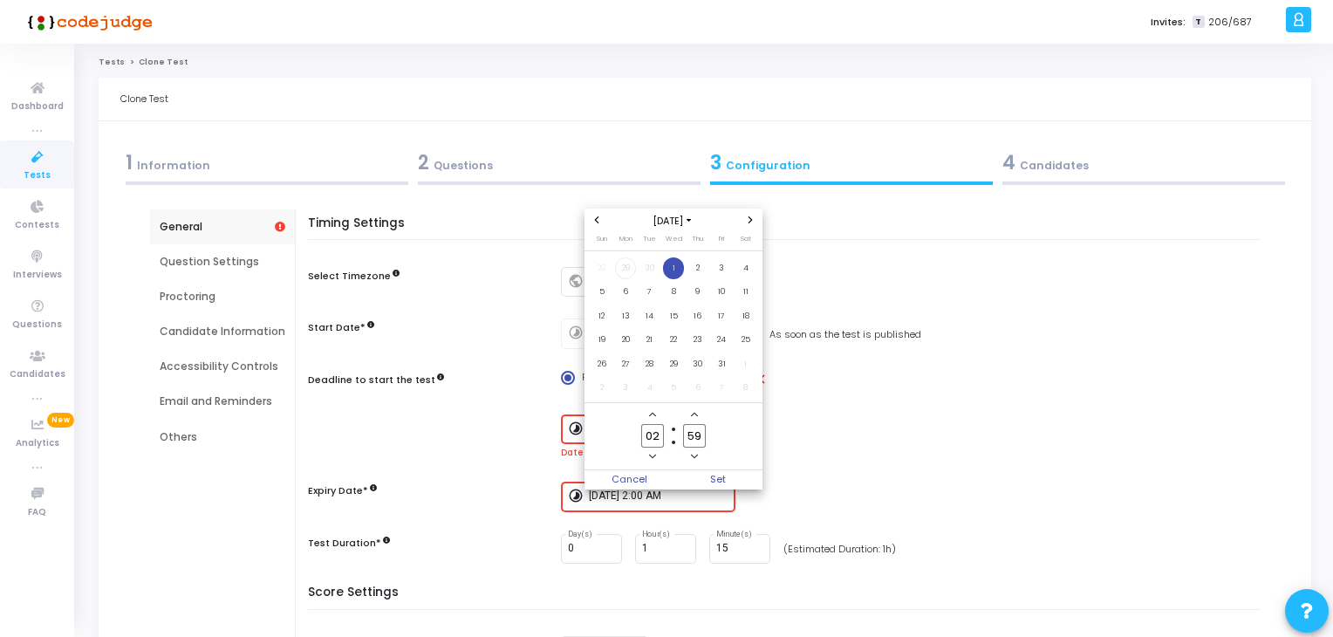
click at [694, 437] on input "59" at bounding box center [694, 436] width 23 height 24
type input "00"
click at [729, 467] on owl-date-time-timer "02 Hour 00 Minute" at bounding box center [673, 436] width 178 height 67
click at [732, 473] on span "Set" at bounding box center [717, 479] width 89 height 19
type input "[DATE] 2:00 AM"
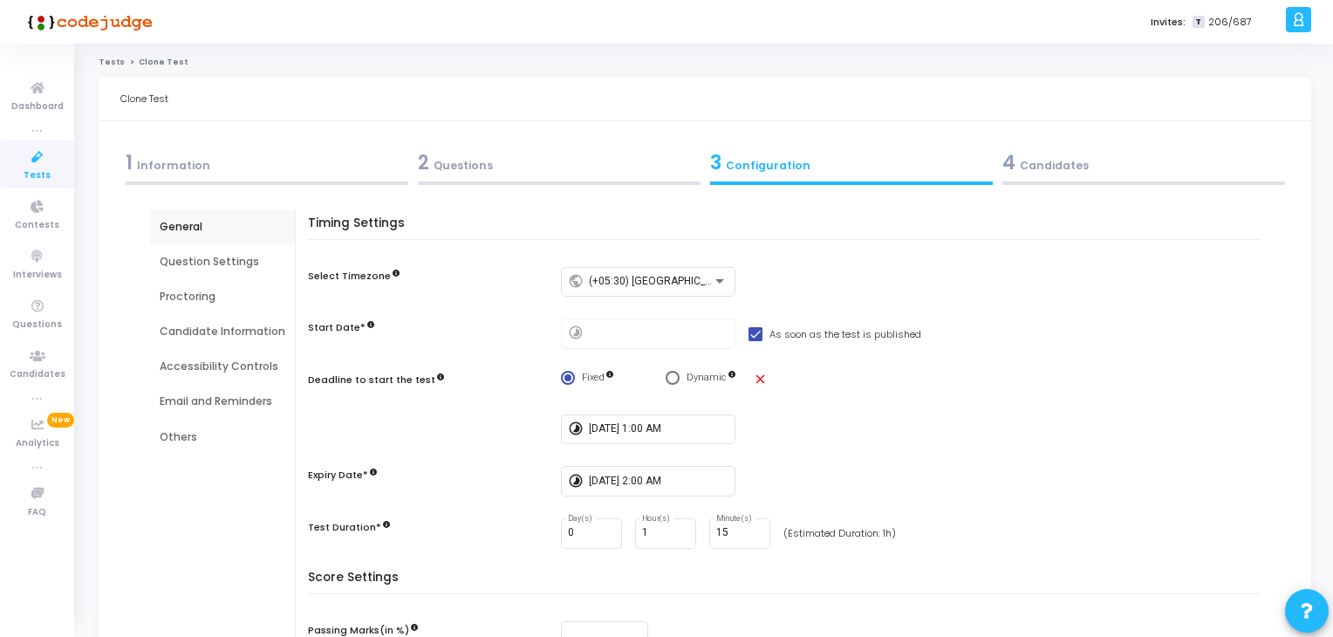
click at [911, 455] on div "Timing Settings Select Timezone public (+05:30) [GEOGRAPHIC_DATA]/[GEOGRAPHIC_D…" at bounding box center [789, 393] width 944 height 354
click at [1050, 174] on div "4 Candidates" at bounding box center [1143, 162] width 283 height 29
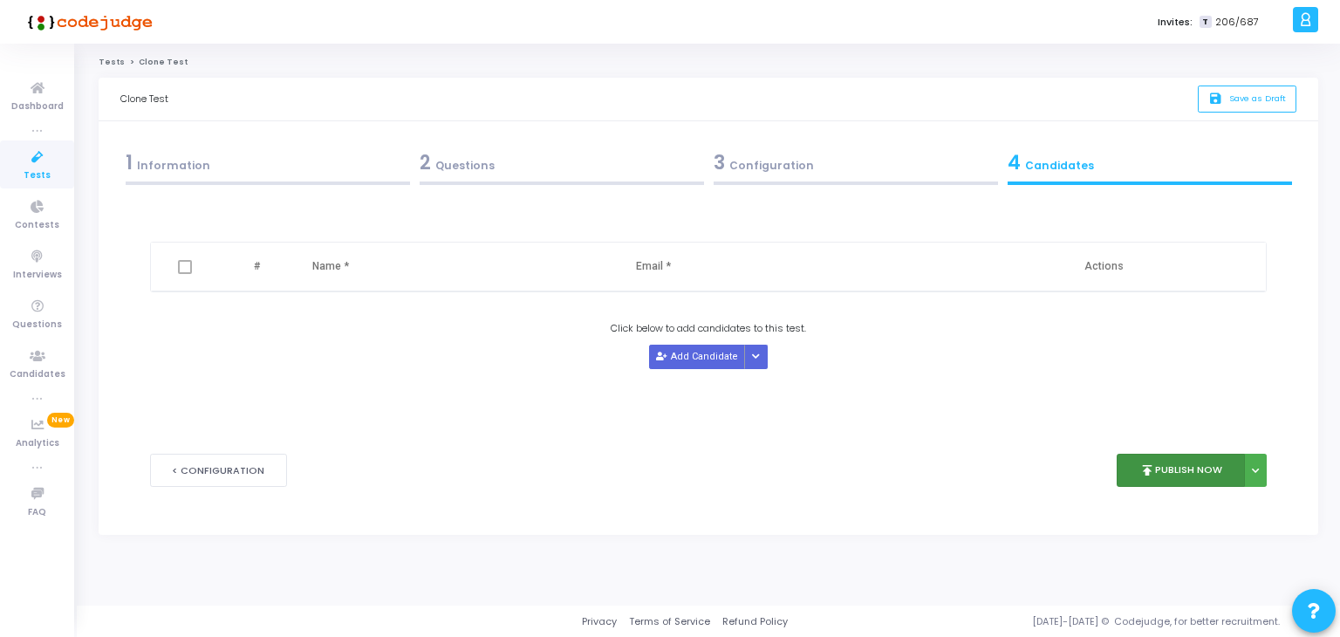
click at [1157, 475] on button "publish Publish Now" at bounding box center [1181, 471] width 128 height 34
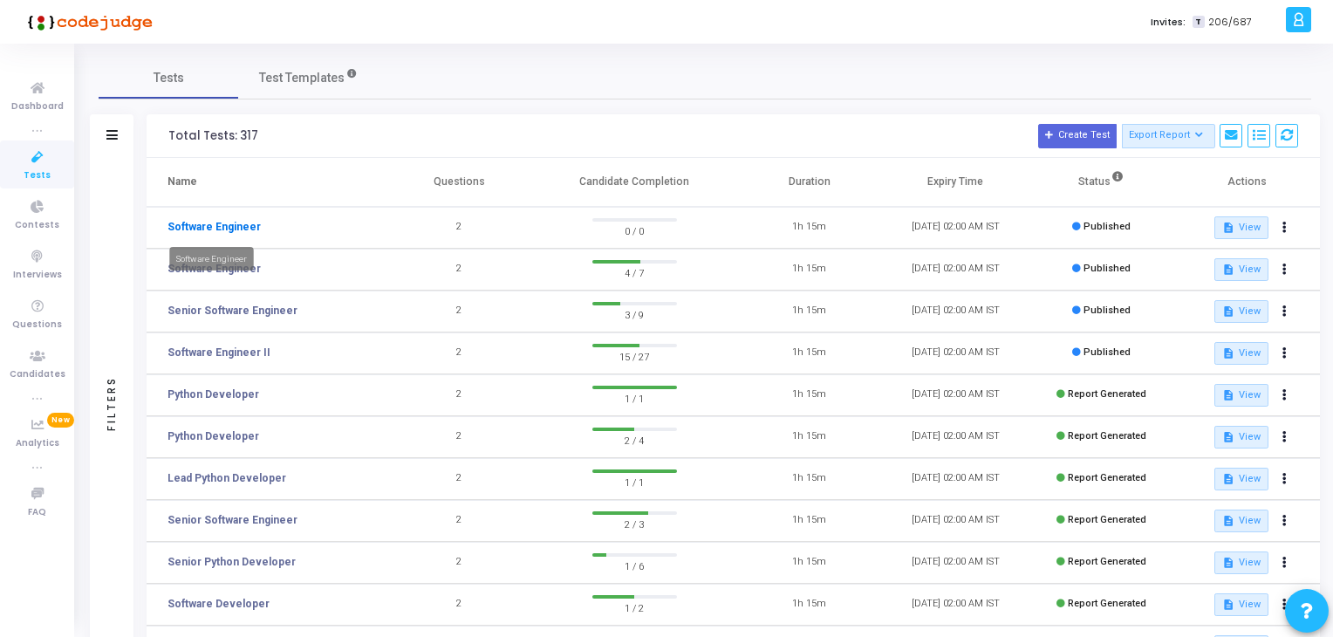
click at [215, 228] on link "Software Engineer" at bounding box center [213, 227] width 93 height 16
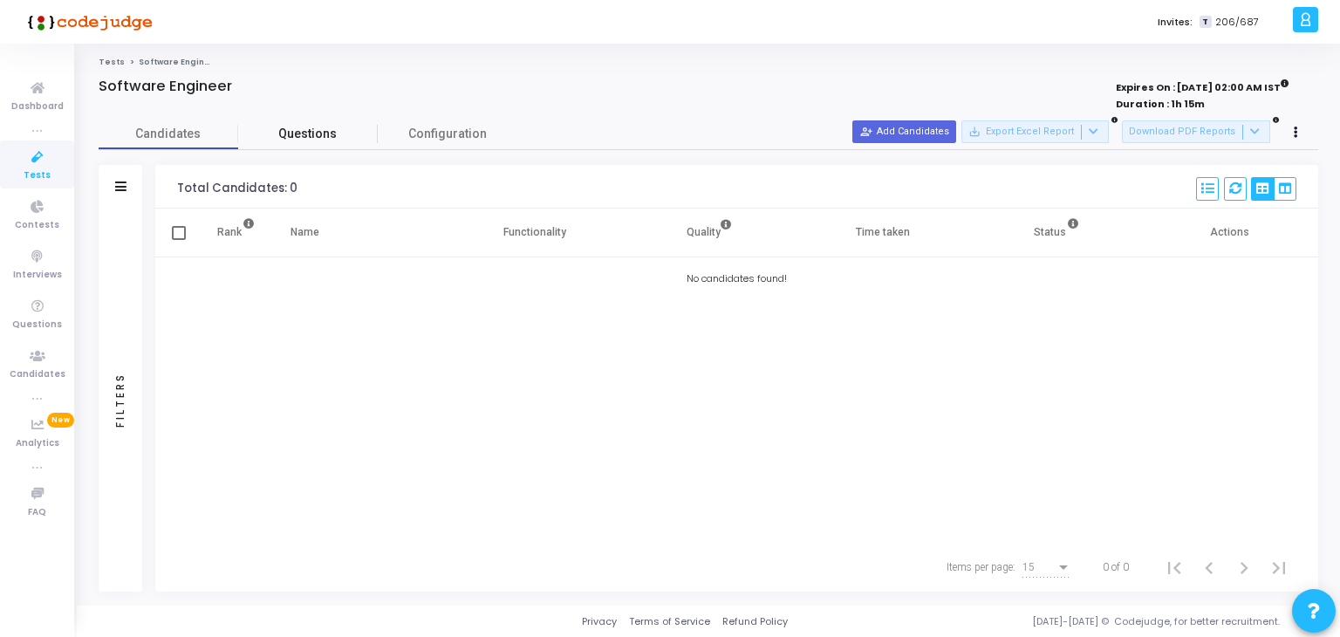
click at [338, 136] on span "Questions" at bounding box center [308, 134] width 140 height 18
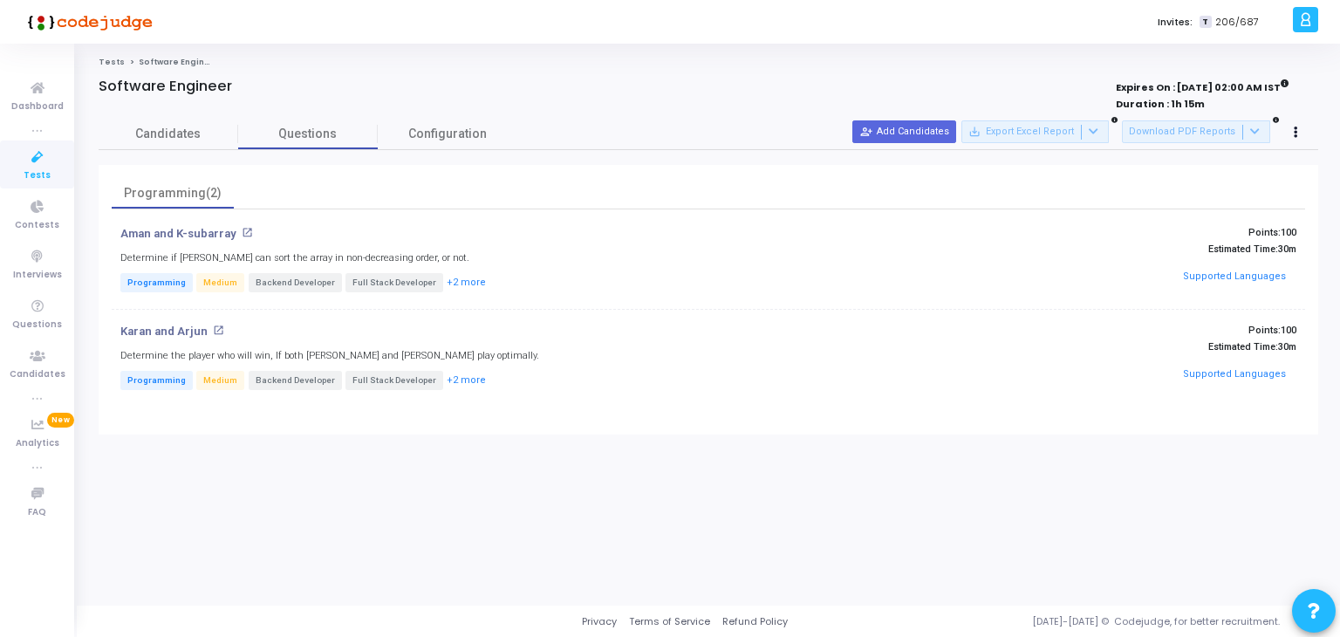
click at [16, 154] on link "Tests" at bounding box center [37, 164] width 74 height 48
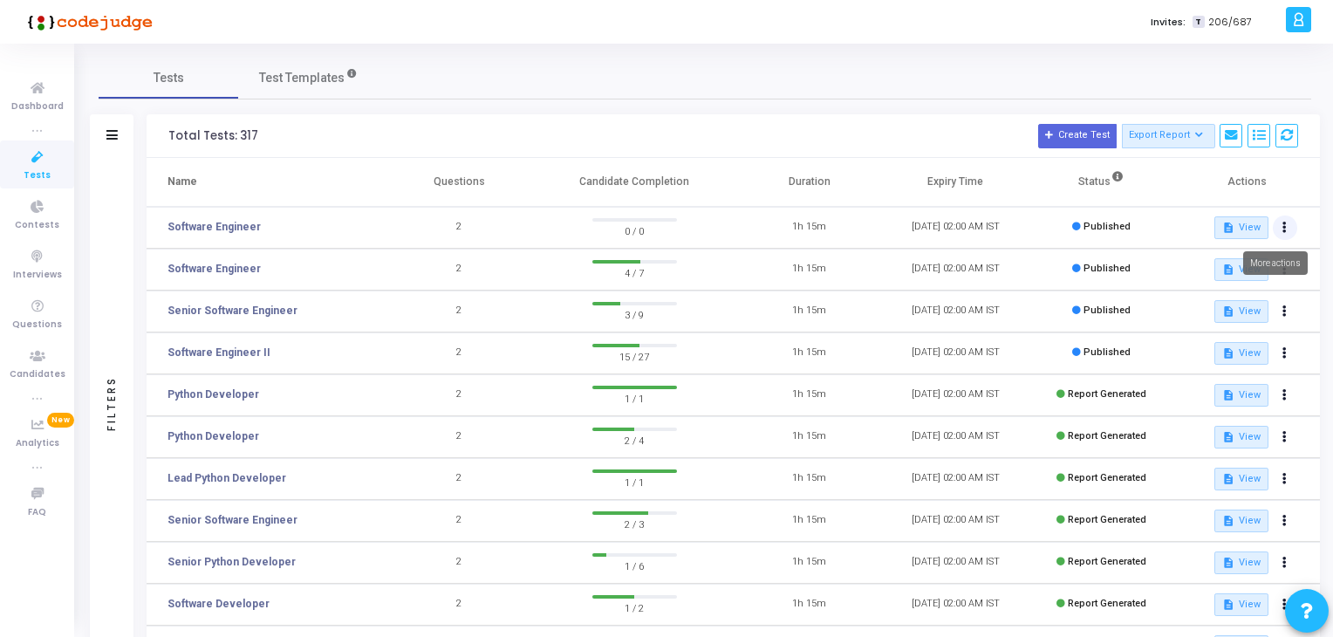
click at [1281, 234] on button at bounding box center [1285, 227] width 24 height 24
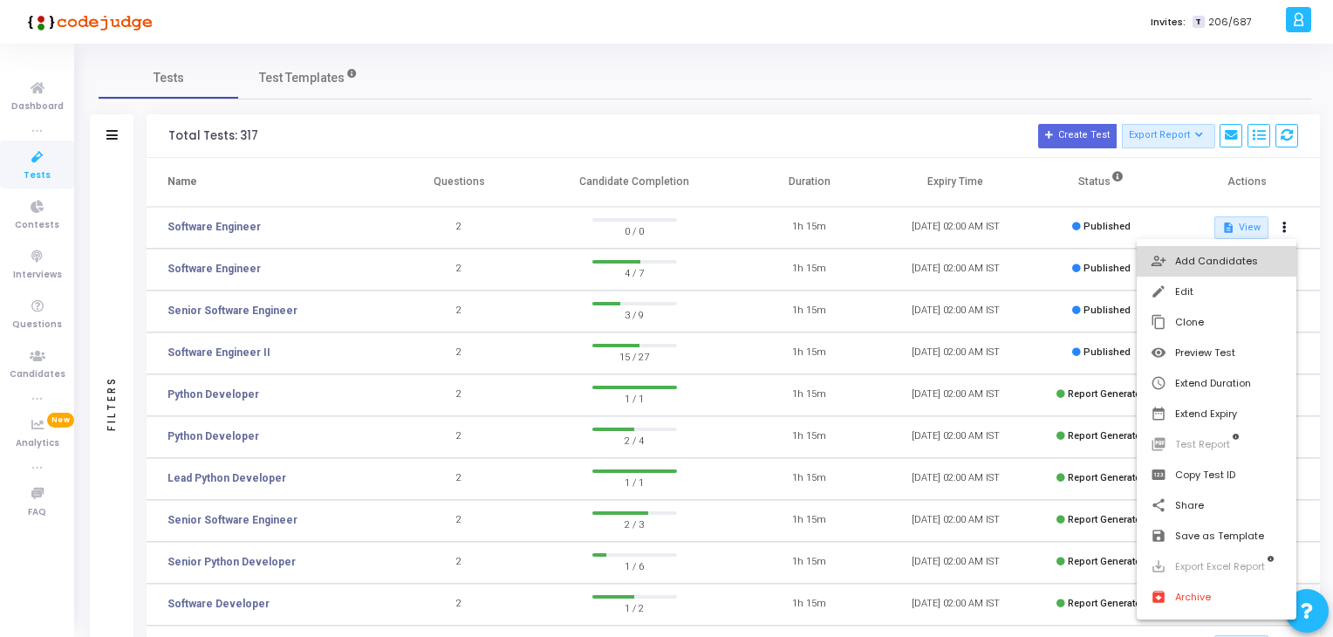
click at [1268, 250] on button "person_add_alt Add Candidates" at bounding box center [1217, 261] width 160 height 31
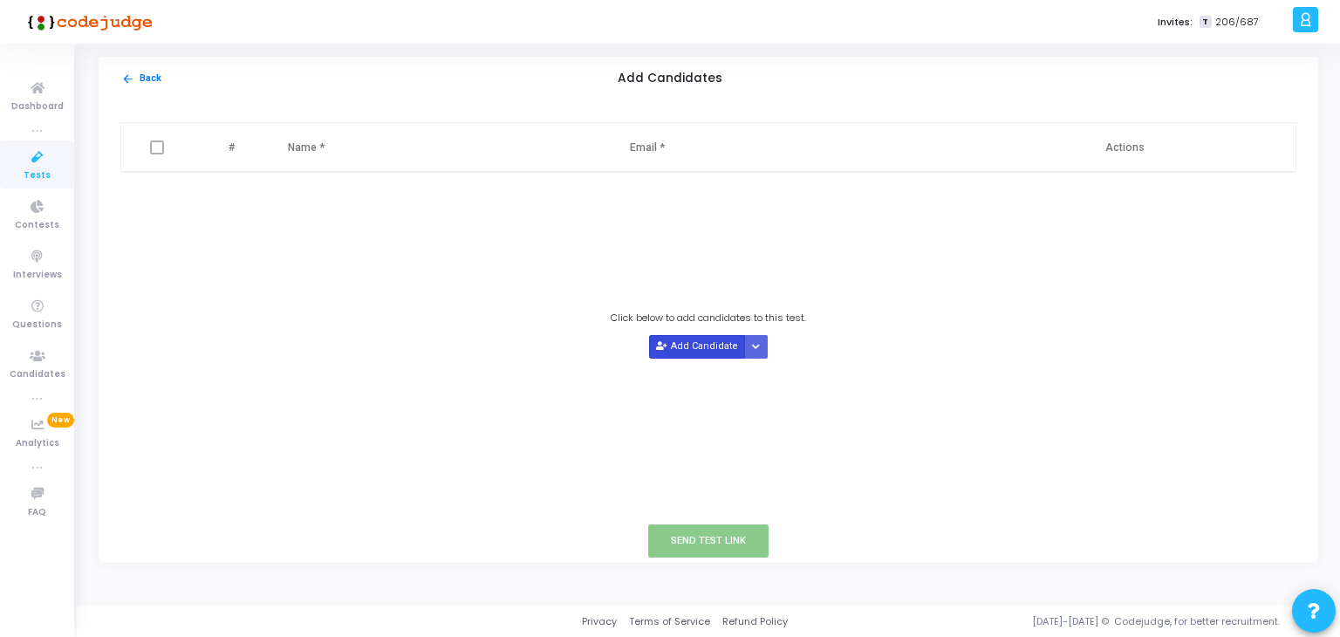
click at [708, 353] on button "Add Candidate" at bounding box center [697, 347] width 96 height 24
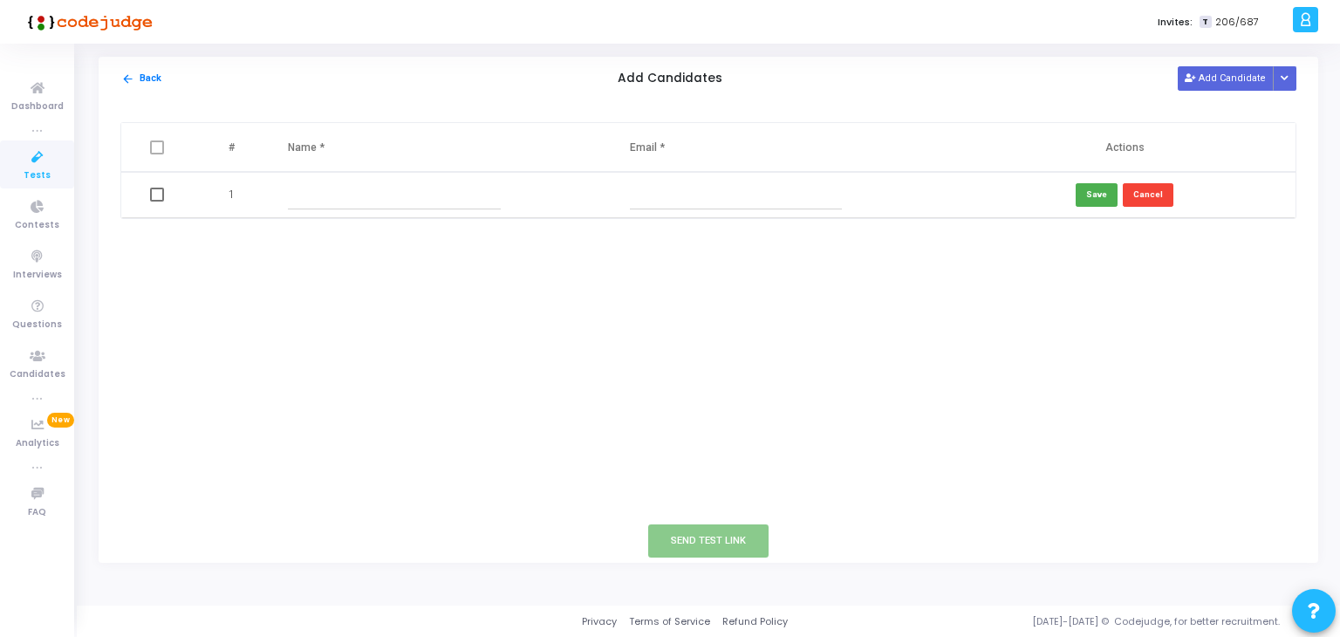
click at [345, 195] on input "text" at bounding box center [394, 195] width 212 height 29
click at [715, 193] on input "text" at bounding box center [736, 195] width 212 height 29
click at [25, 175] on span "Tests" at bounding box center [37, 175] width 27 height 15
click at [27, 174] on span "Tests" at bounding box center [37, 175] width 27 height 15
click at [51, 99] on span "Dashboard" at bounding box center [37, 106] width 52 height 15
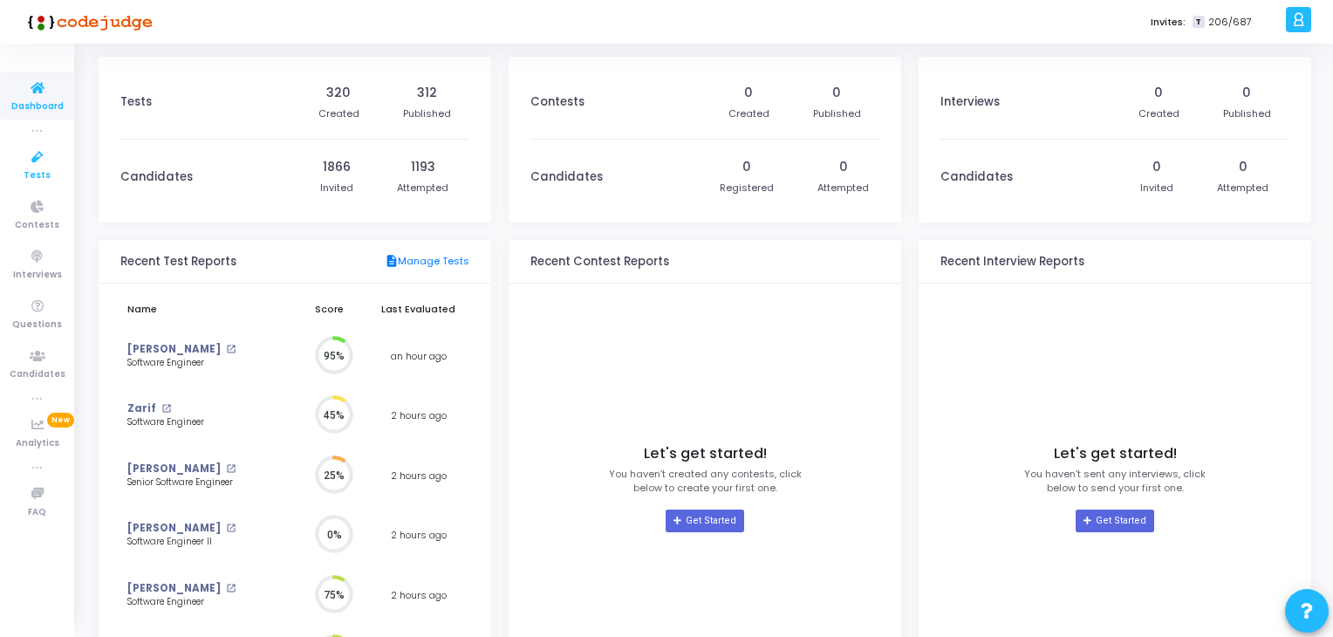
scroll to position [38, 18]
click at [34, 175] on span "Tests" at bounding box center [37, 175] width 27 height 15
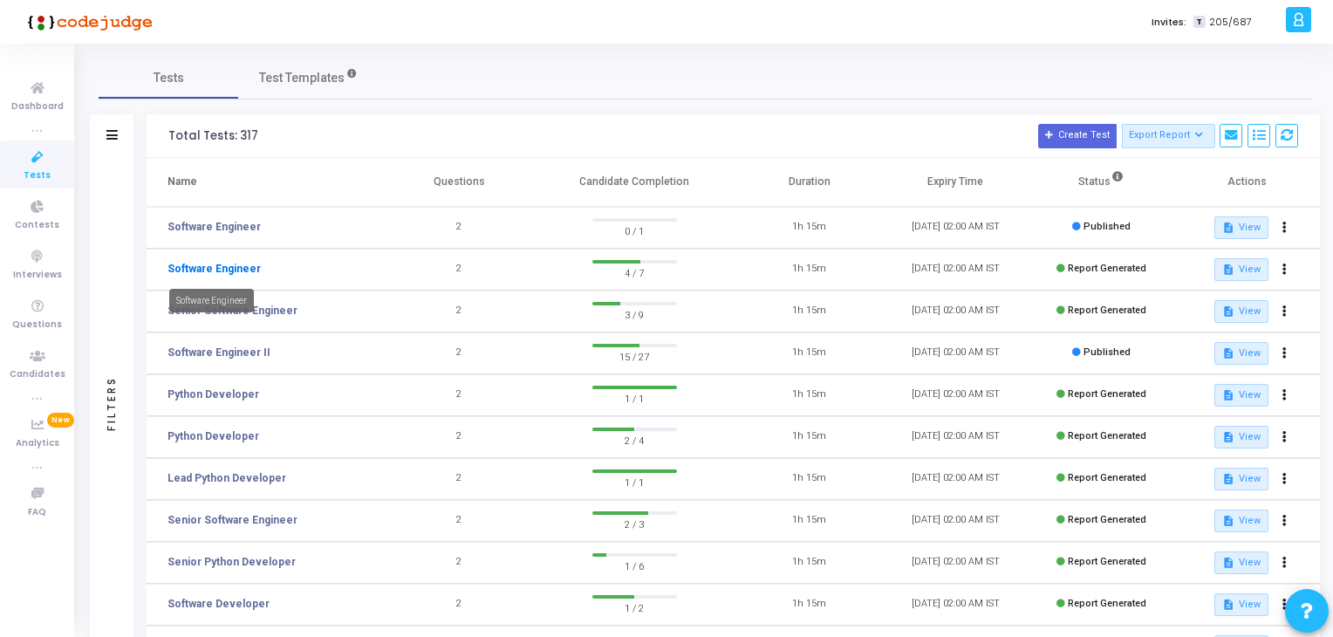
click at [236, 265] on link "Software Engineer" at bounding box center [213, 269] width 93 height 16
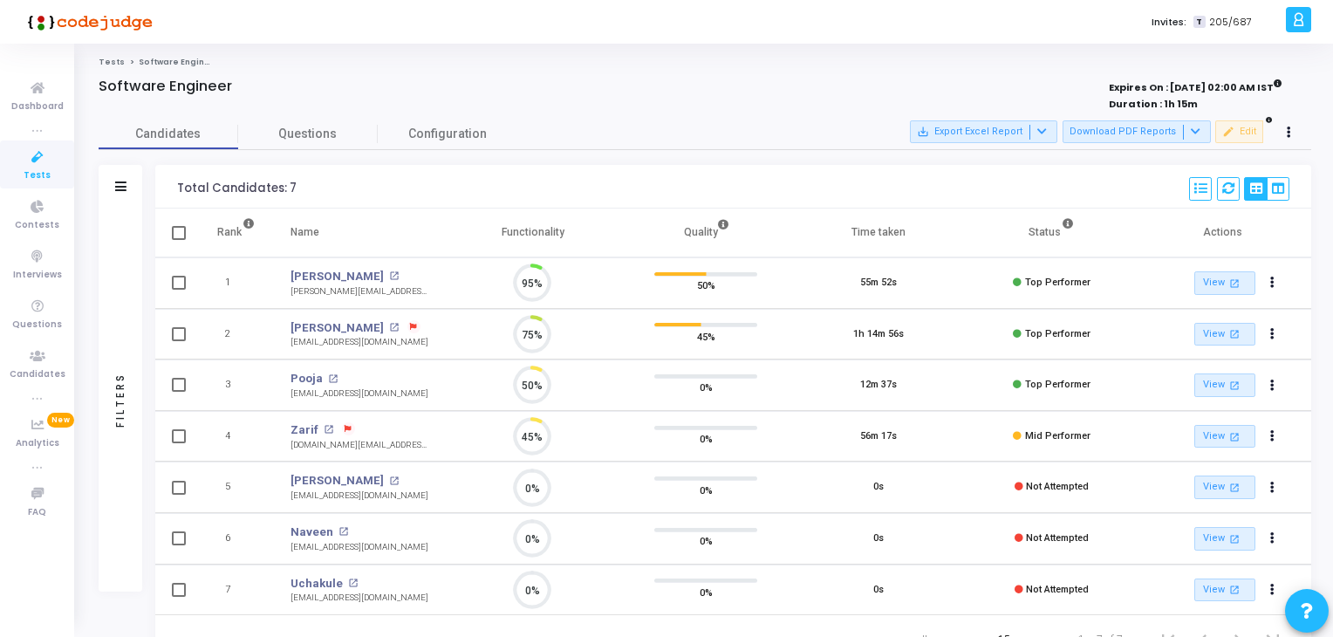
scroll to position [36, 44]
drag, startPoint x: 285, startPoint y: 271, endPoint x: 372, endPoint y: 269, distance: 86.4
click at [372, 269] on td "[PERSON_NAME] open_in_new [PERSON_NAME][EMAIL_ADDRESS][DOMAIN_NAME]" at bounding box center [360, 282] width 174 height 51
copy link "[PERSON_NAME]"
click at [29, 166] on icon at bounding box center [37, 158] width 37 height 22
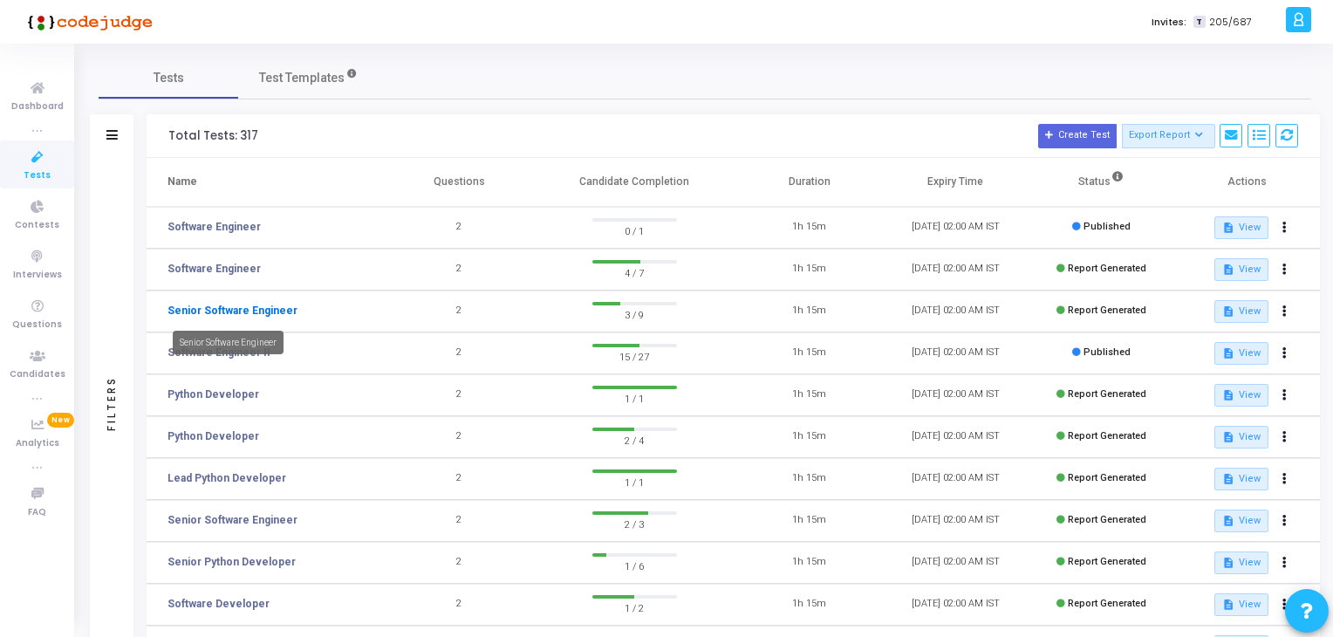
click at [247, 310] on link "Senior Software Engineer" at bounding box center [232, 311] width 130 height 16
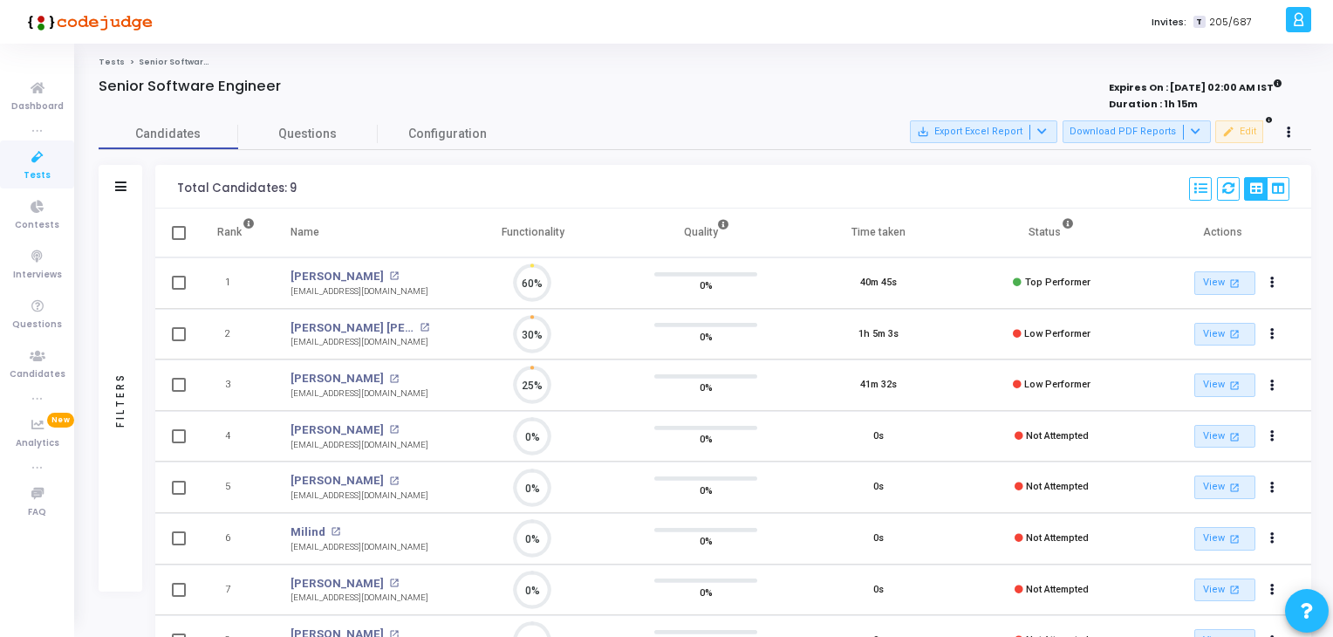
scroll to position [36, 44]
click at [24, 160] on icon at bounding box center [37, 158] width 37 height 22
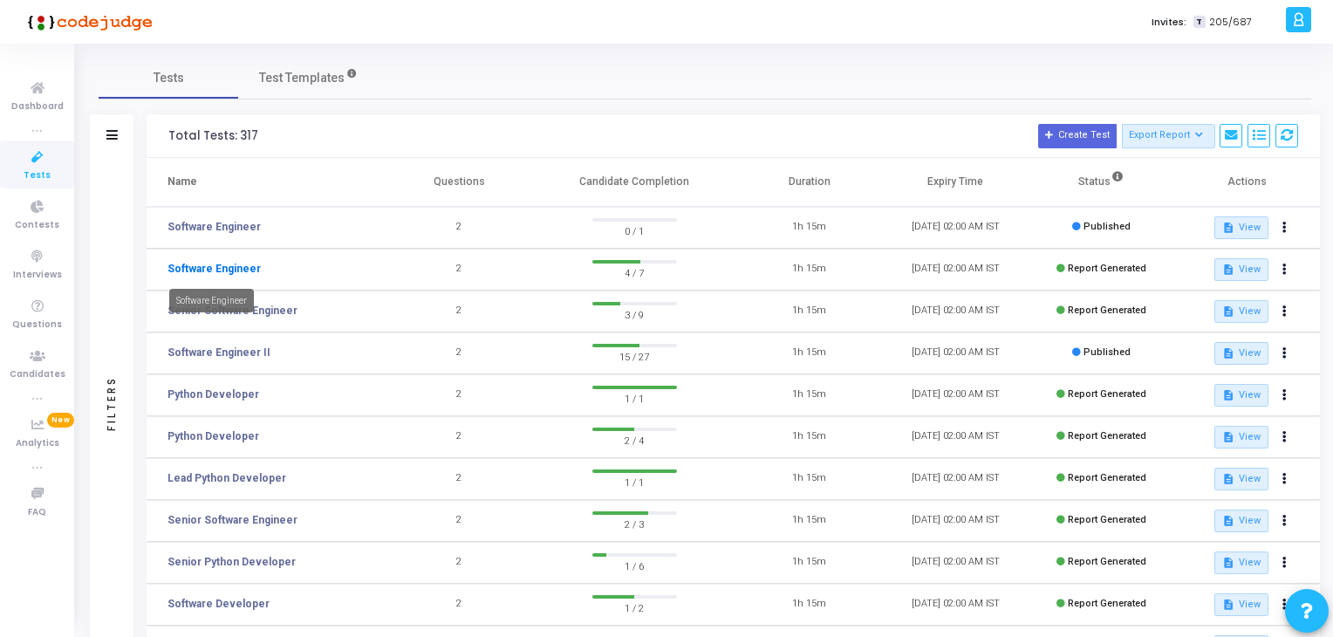
click at [230, 265] on link "Software Engineer" at bounding box center [213, 269] width 93 height 16
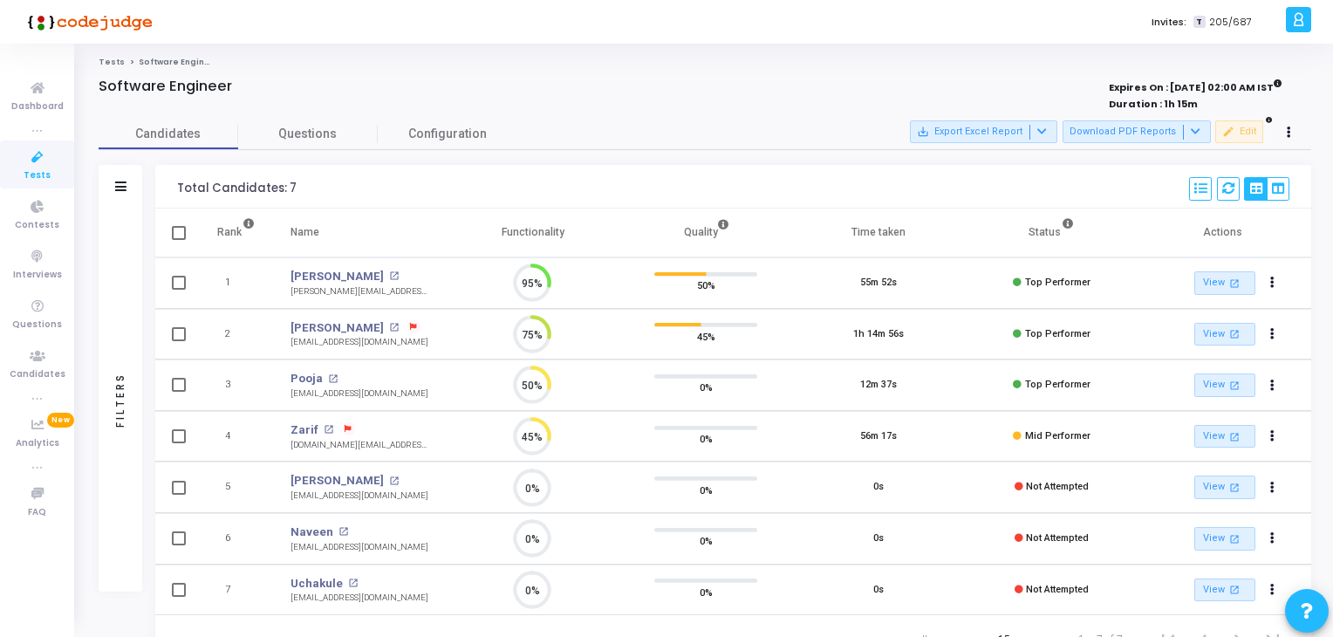
scroll to position [36, 44]
click at [36, 156] on icon at bounding box center [37, 158] width 37 height 22
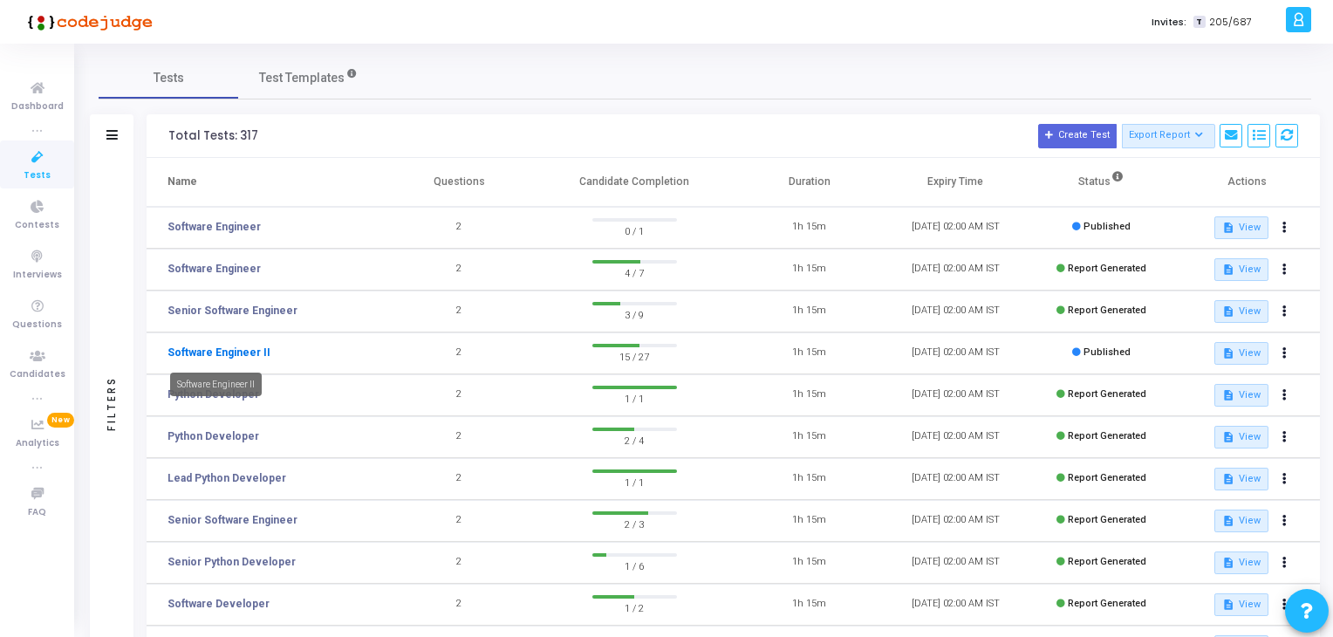
click at [216, 352] on link "Software Engineer II" at bounding box center [218, 353] width 103 height 16
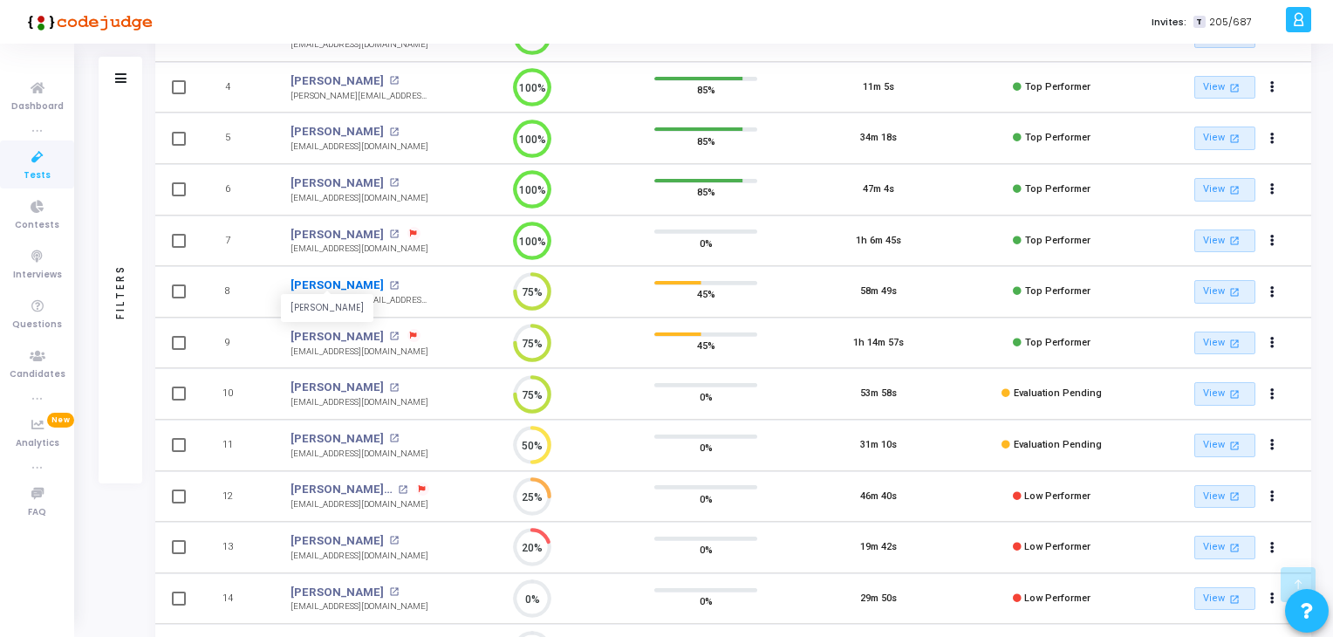
drag, startPoint x: 281, startPoint y: 285, endPoint x: 391, endPoint y: 280, distance: 110.0
click at [391, 280] on td "[PERSON_NAME] [PERSON_NAME] open_in_new [DOMAIN_NAME][EMAIL_ADDRESS][DOMAIN_NAM…" at bounding box center [360, 291] width 174 height 51
copy link "[PERSON_NAME]"
click at [85, 579] on div "Tests Software Engineer II Software Engineer II Expires On : [DATE] 02:00 AM IS…" at bounding box center [705, 216] width 1256 height 1016
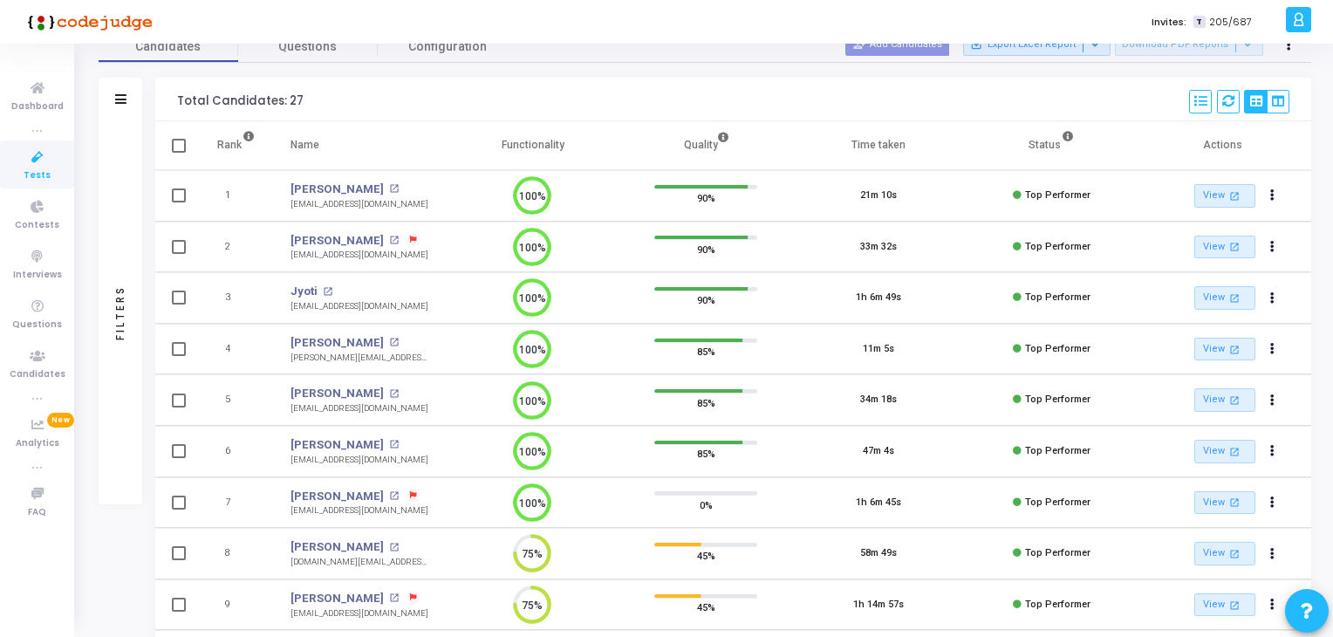
drag, startPoint x: 284, startPoint y: 238, endPoint x: 373, endPoint y: 244, distance: 90.1
click at [373, 244] on td "[PERSON_NAME] open_in_new [EMAIL_ADDRESS][DOMAIN_NAME]" at bounding box center [360, 247] width 174 height 51
copy link "[PERSON_NAME]"
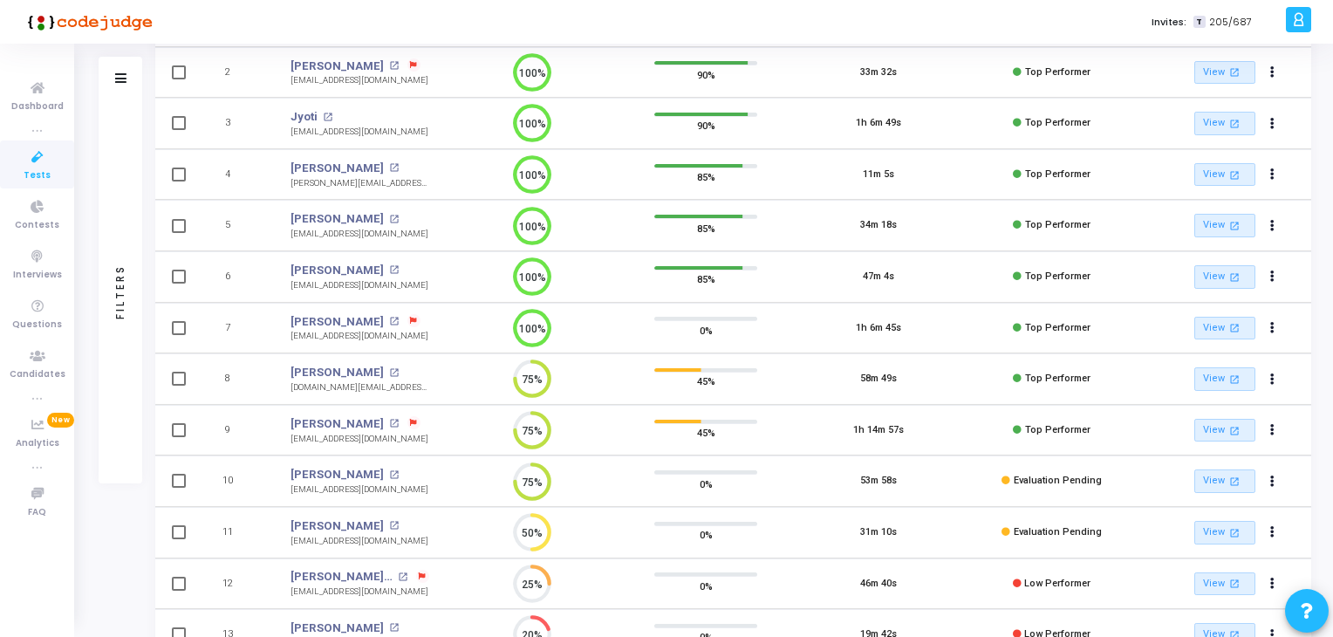
drag, startPoint x: 281, startPoint y: 414, endPoint x: 361, endPoint y: 420, distance: 80.4
click at [361, 420] on td "[PERSON_NAME] open_in_new [EMAIL_ADDRESS][DOMAIN_NAME]" at bounding box center [360, 430] width 174 height 51
copy link "[PERSON_NAME]"
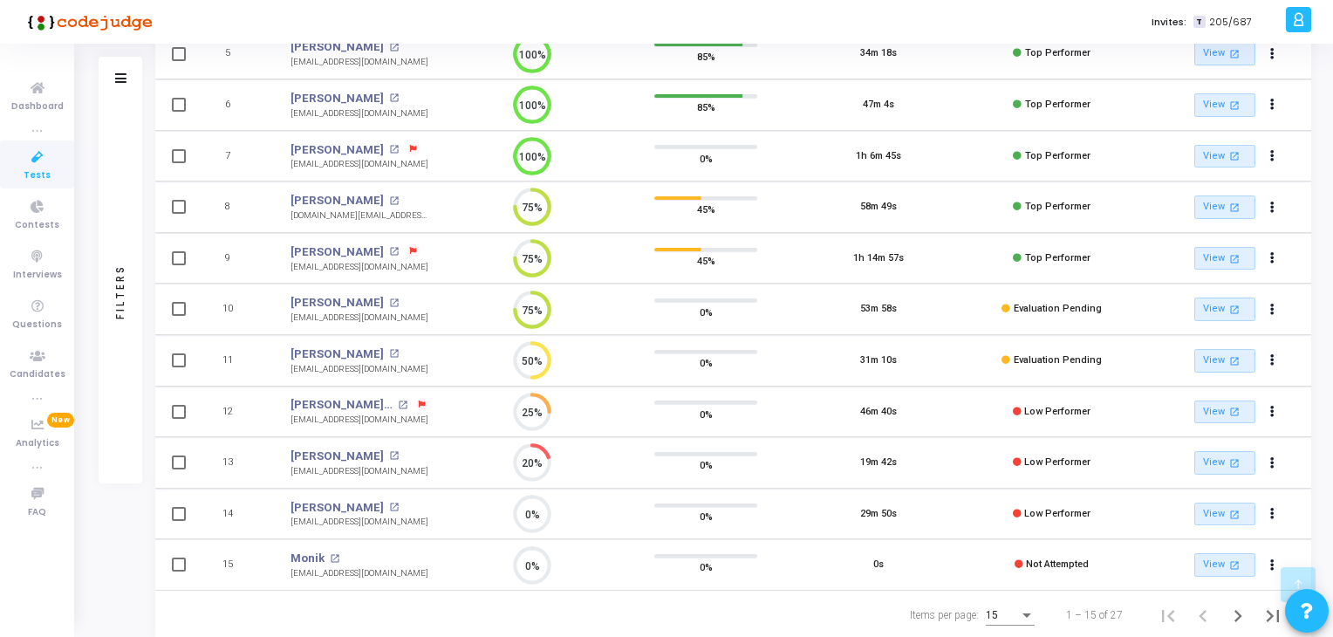
scroll to position [436, 0]
click at [422, 273] on td "[PERSON_NAME] open_in_new [EMAIL_ADDRESS][DOMAIN_NAME]" at bounding box center [360, 255] width 174 height 51
click at [352, 262] on div "[EMAIL_ADDRESS][DOMAIN_NAME]" at bounding box center [359, 264] width 138 height 13
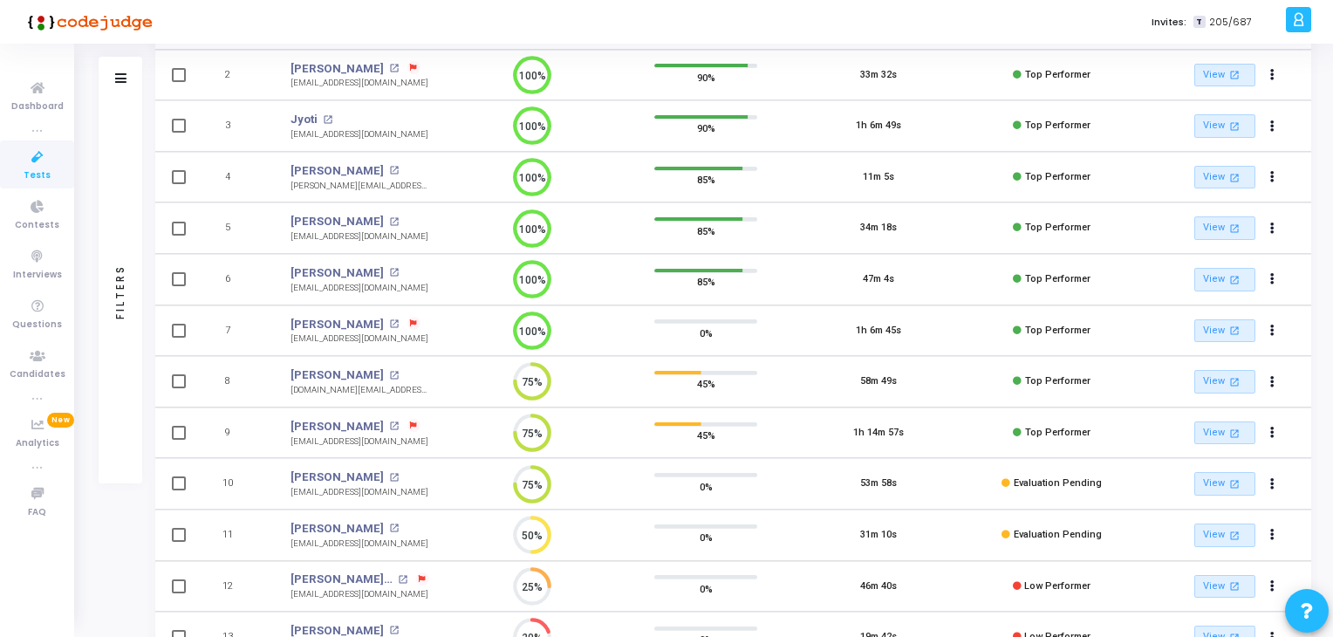
scroll to position [262, 0]
drag, startPoint x: 290, startPoint y: 380, endPoint x: 406, endPoint y: 388, distance: 116.3
click at [406, 388] on td "[PERSON_NAME] open_in_new [DOMAIN_NAME][EMAIL_ADDRESS][DOMAIN_NAME]" at bounding box center [360, 378] width 174 height 51
copy div "[DOMAIN_NAME][EMAIL_ADDRESS][DOMAIN_NAME]"
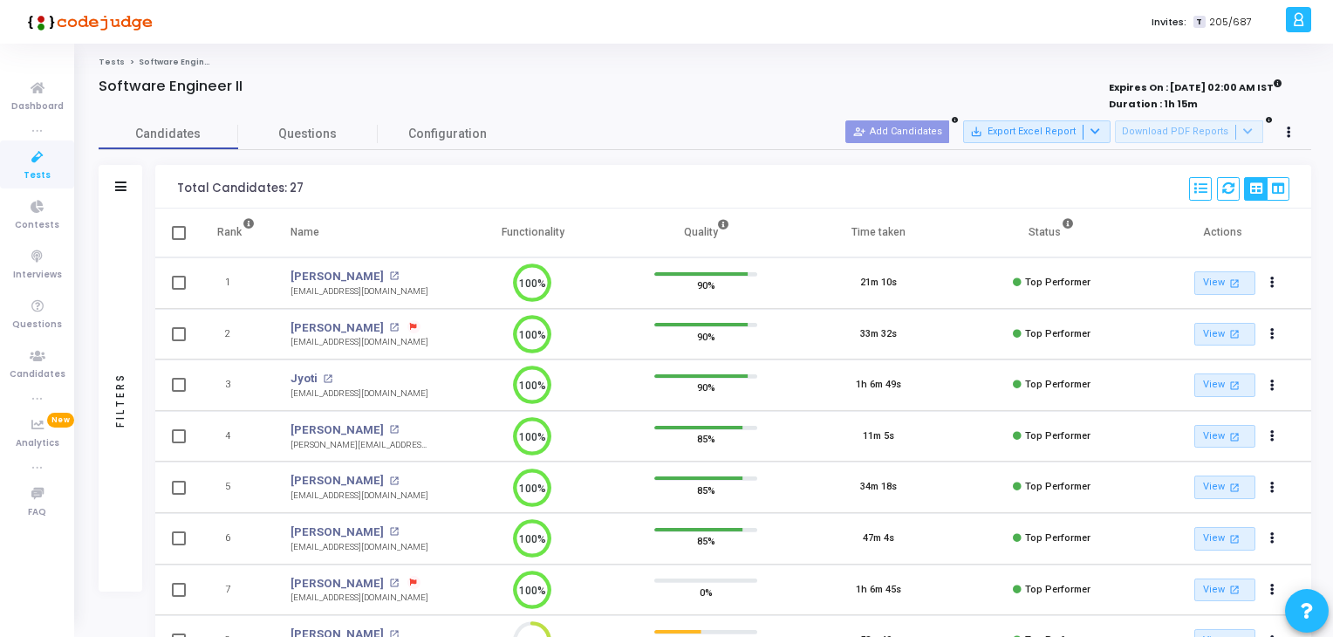
click at [35, 158] on icon at bounding box center [37, 158] width 37 height 22
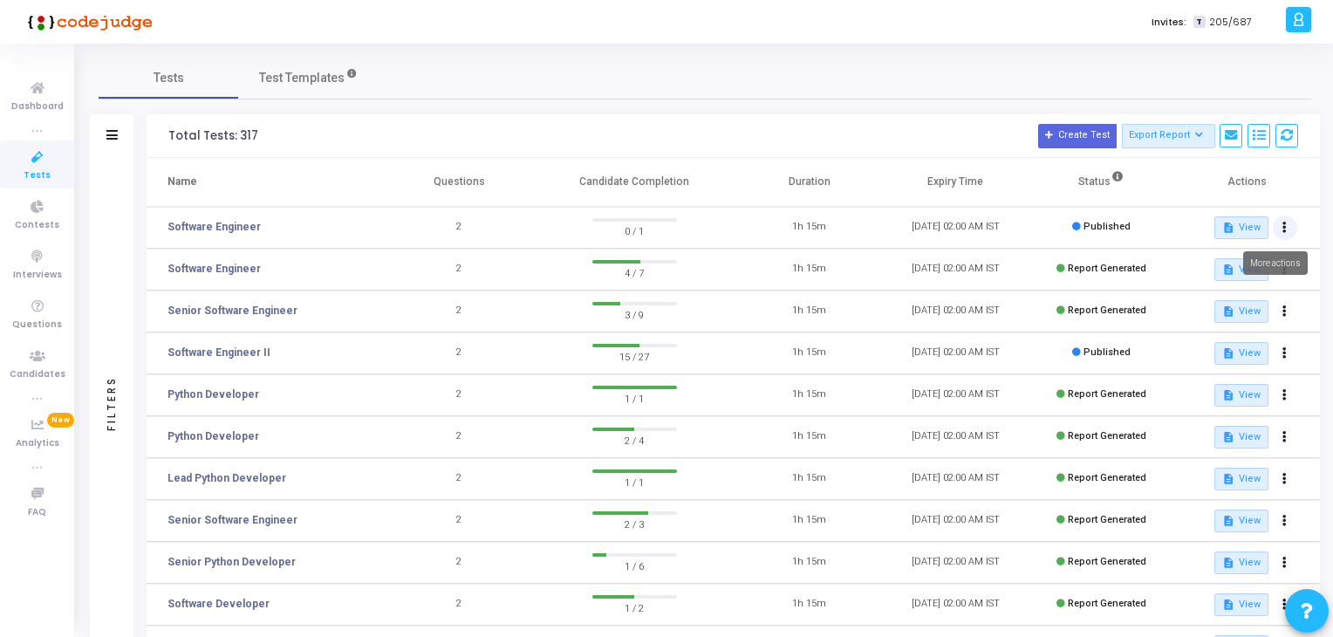
click at [1282, 226] on icon at bounding box center [1284, 227] width 4 height 9
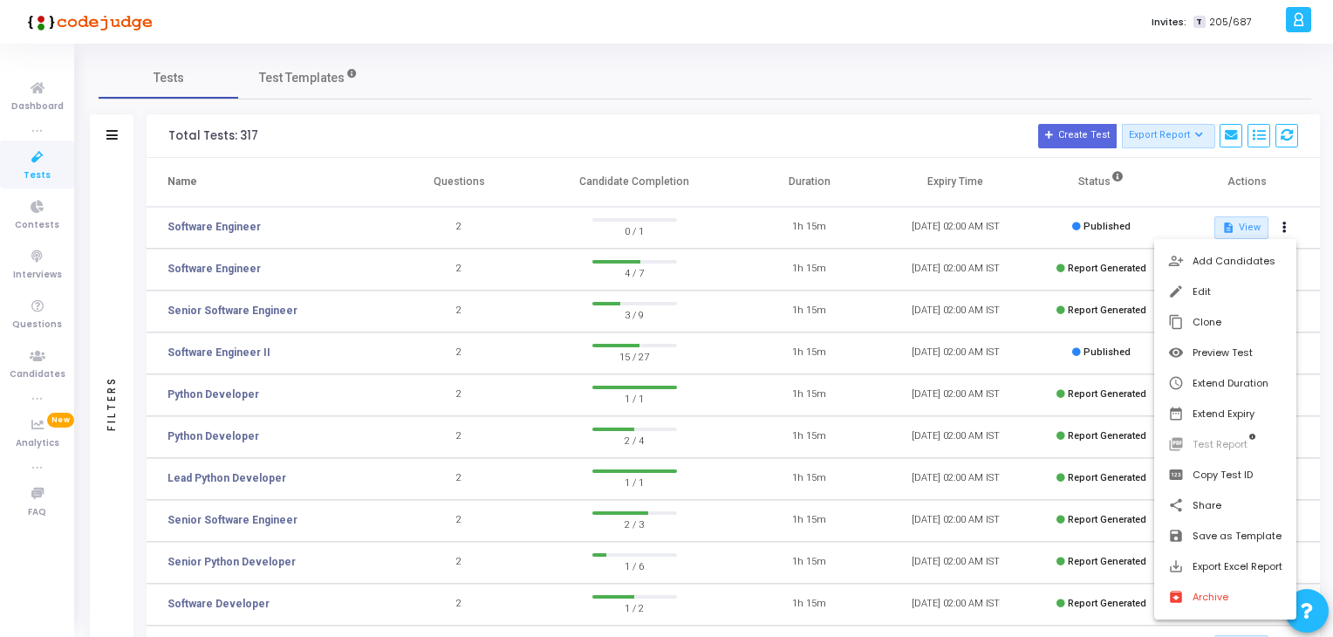
click at [1322, 186] on div at bounding box center [666, 318] width 1333 height 637
